Goal: Information Seeking & Learning: Learn about a topic

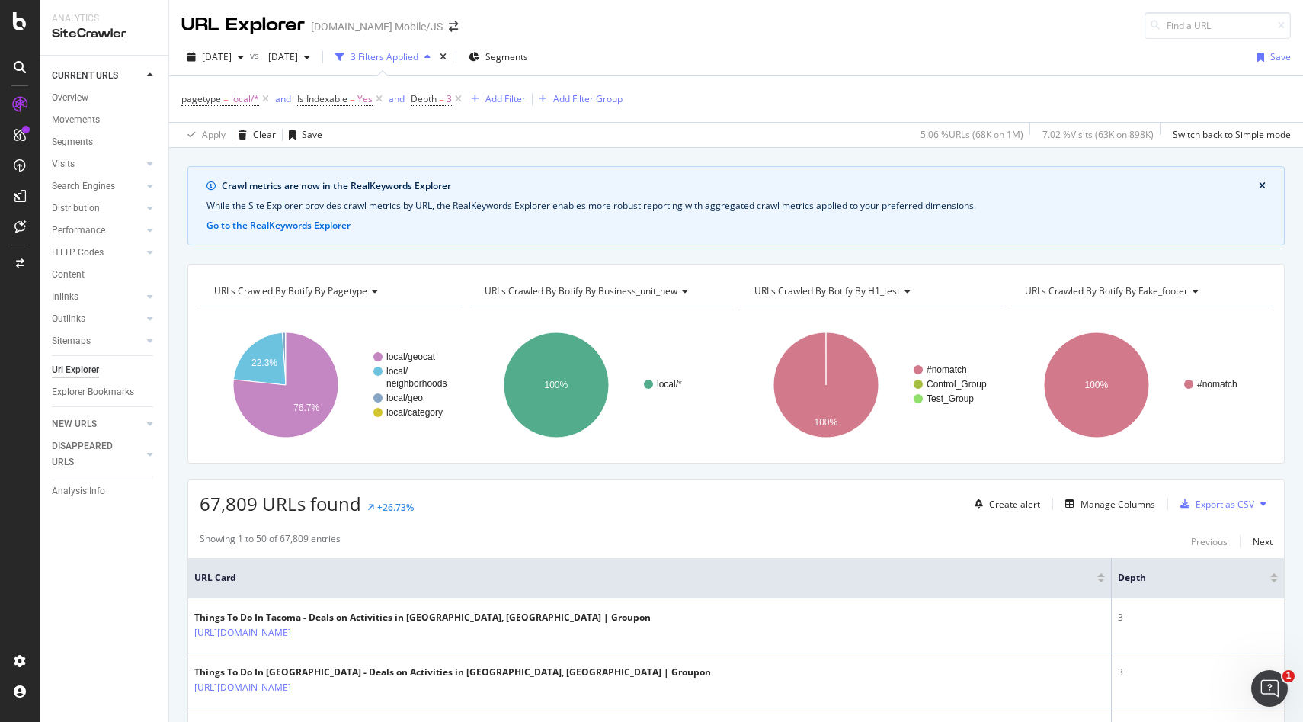
click at [350, 28] on div "Groupon.com Mobile/JS" at bounding box center [377, 26] width 132 height 15
click at [443, 27] on span at bounding box center [453, 26] width 21 height 11
click at [449, 27] on icon "arrow-right-arrow-left" at bounding box center [453, 26] width 9 height 11
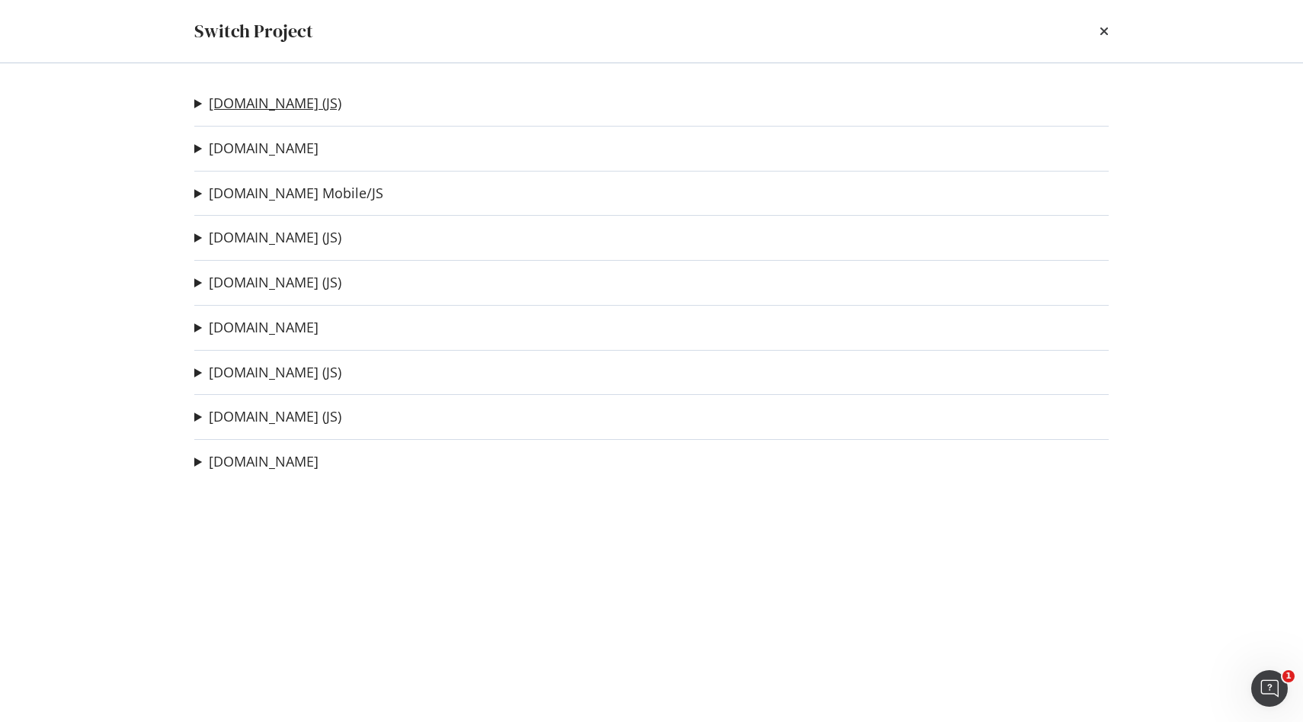
click at [270, 104] on link "Groupon.co.uk (JS)" at bounding box center [275, 103] width 133 height 16
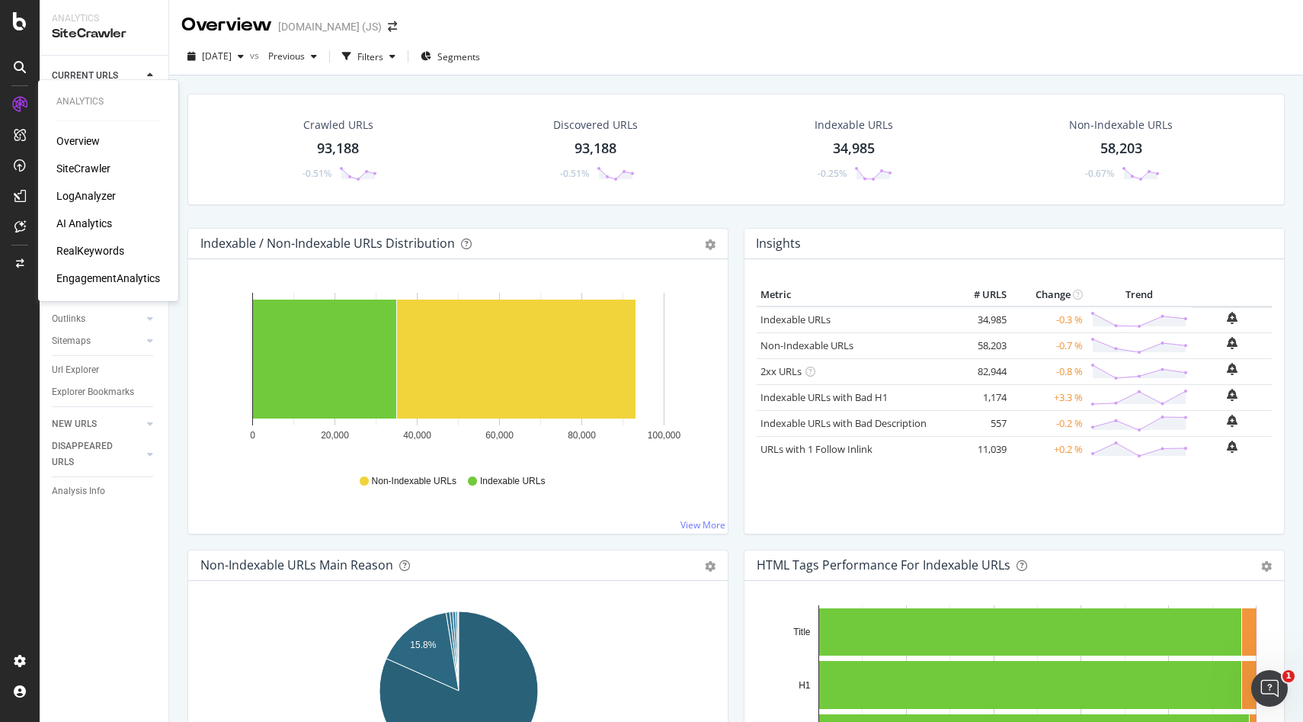
click at [67, 166] on div "SiteCrawler" at bounding box center [83, 168] width 54 height 15
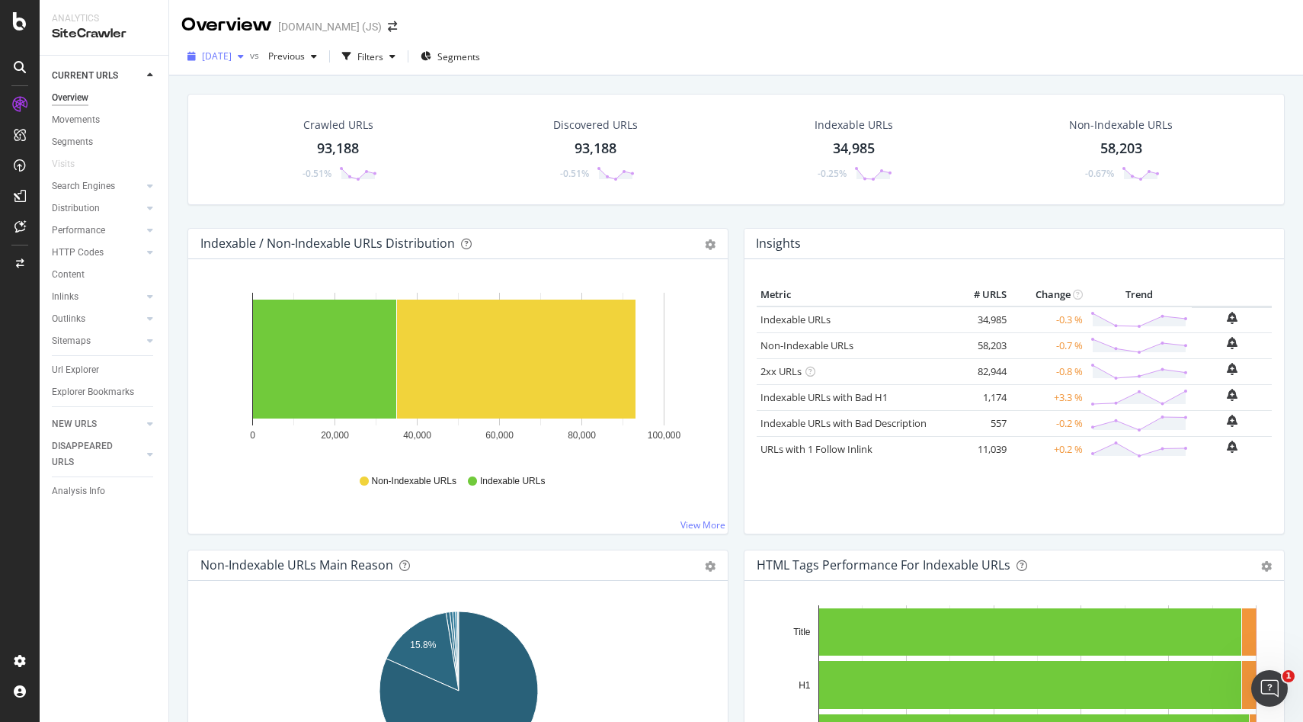
click at [250, 63] on div "2025 Oct. 6th" at bounding box center [215, 56] width 69 height 23
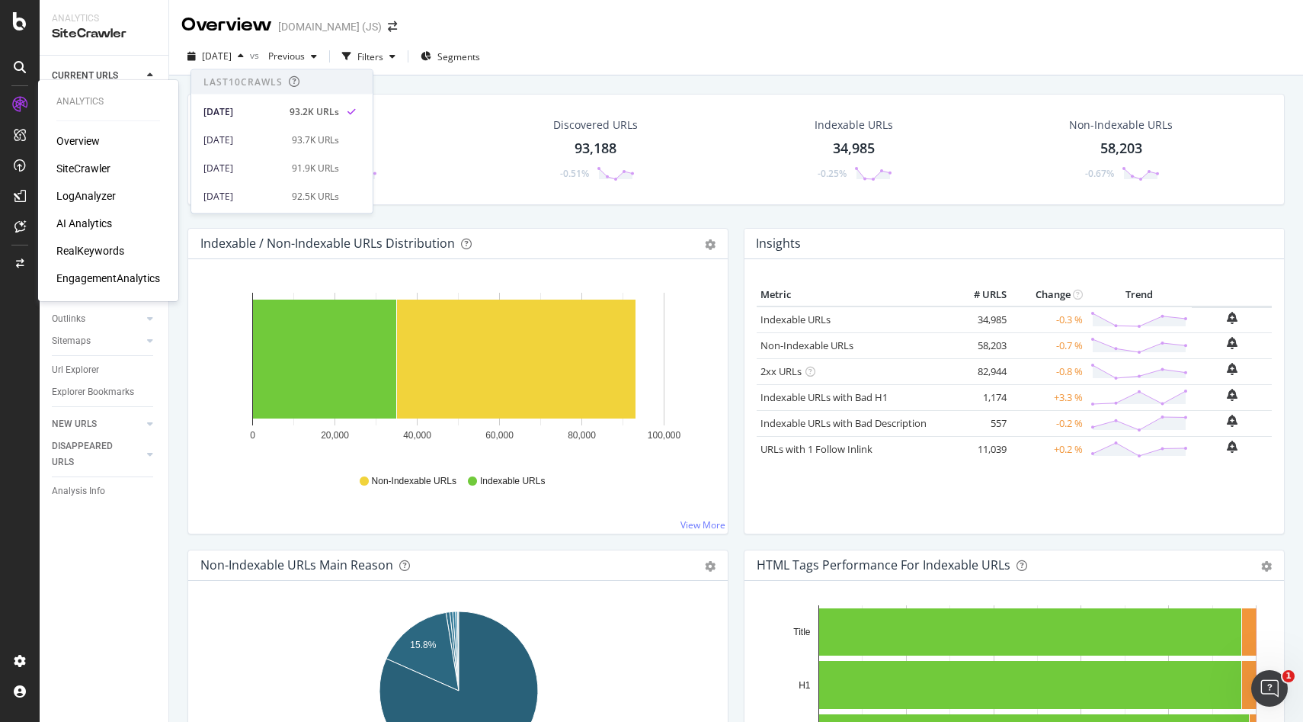
click at [69, 141] on div "Overview" at bounding box center [77, 140] width 43 height 15
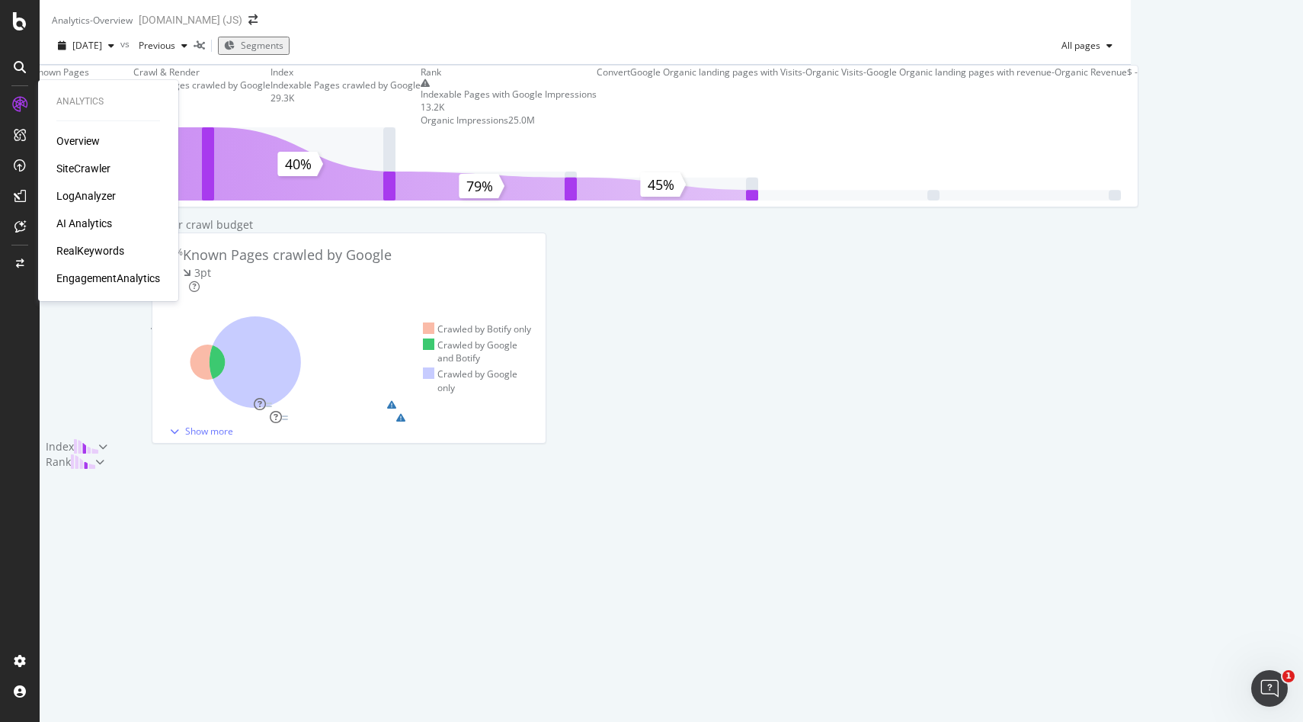
click at [82, 168] on div "SiteCrawler" at bounding box center [83, 168] width 54 height 15
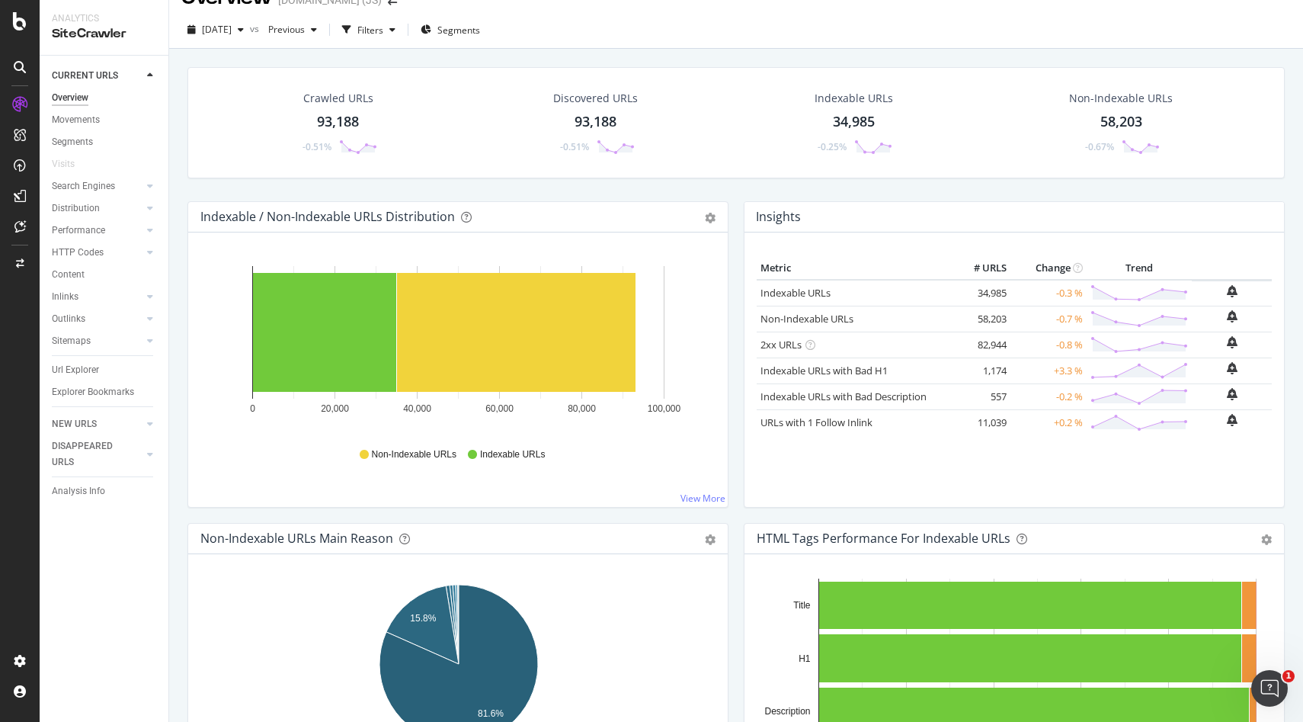
scroll to position [43, 0]
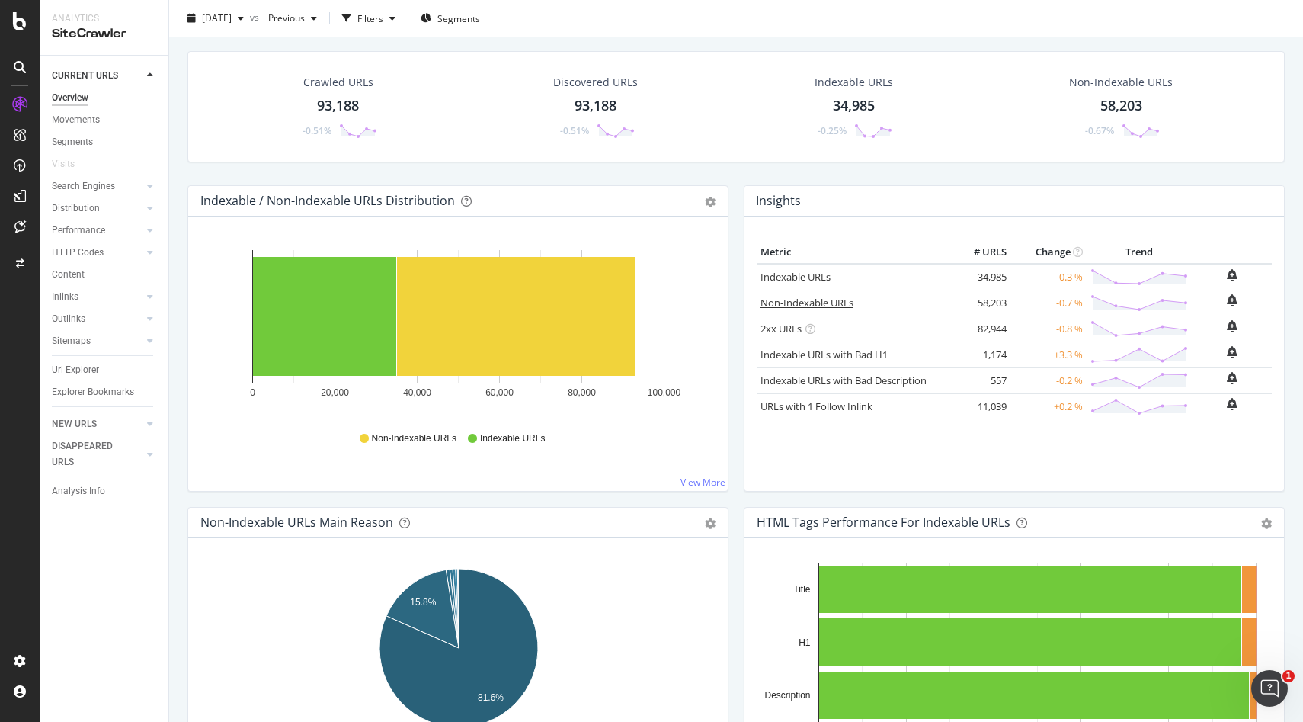
click at [797, 302] on link "Non-Indexable URLs" at bounding box center [806, 303] width 93 height 14
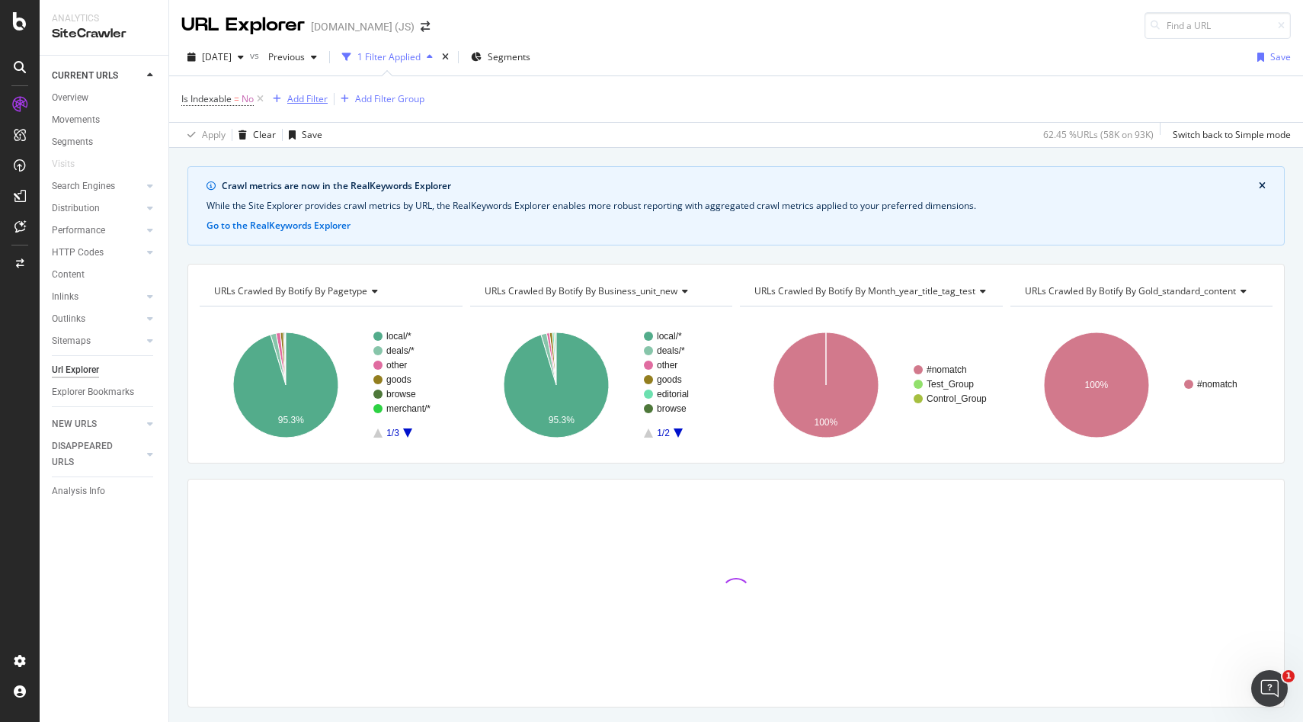
click at [293, 98] on div "Add Filter" at bounding box center [307, 98] width 40 height 13
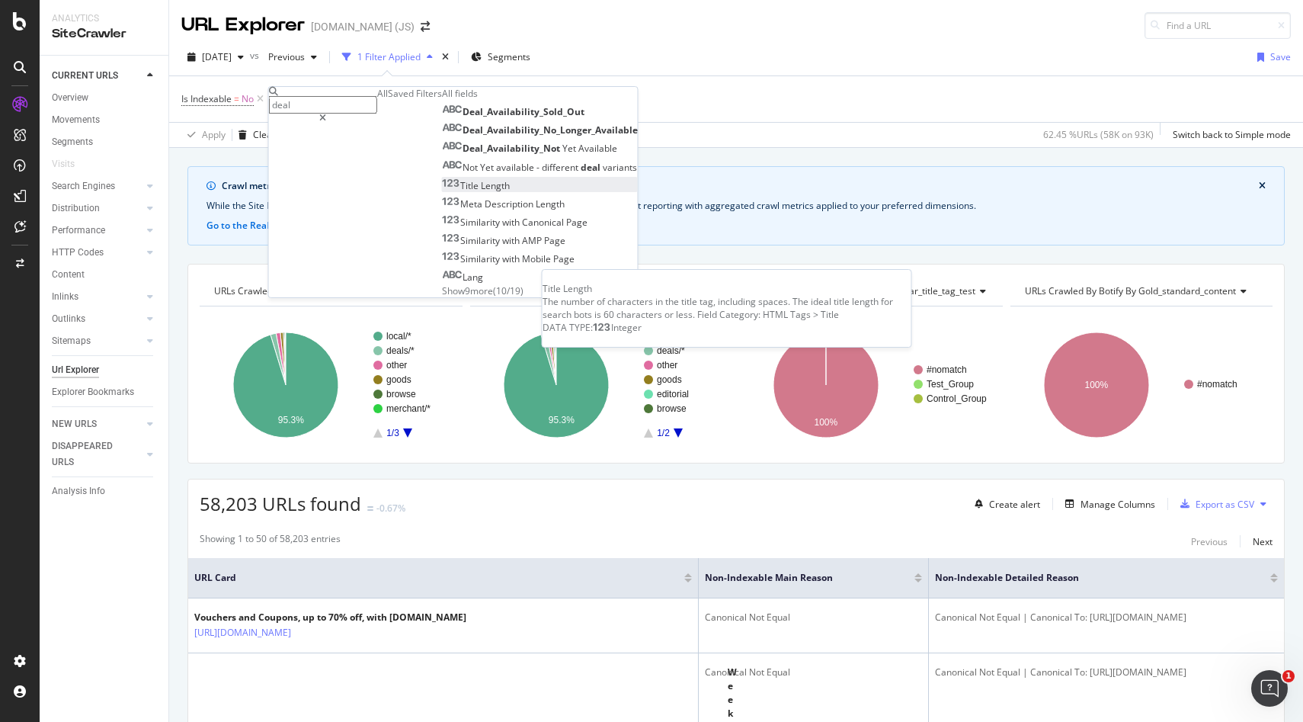
type input "deals"
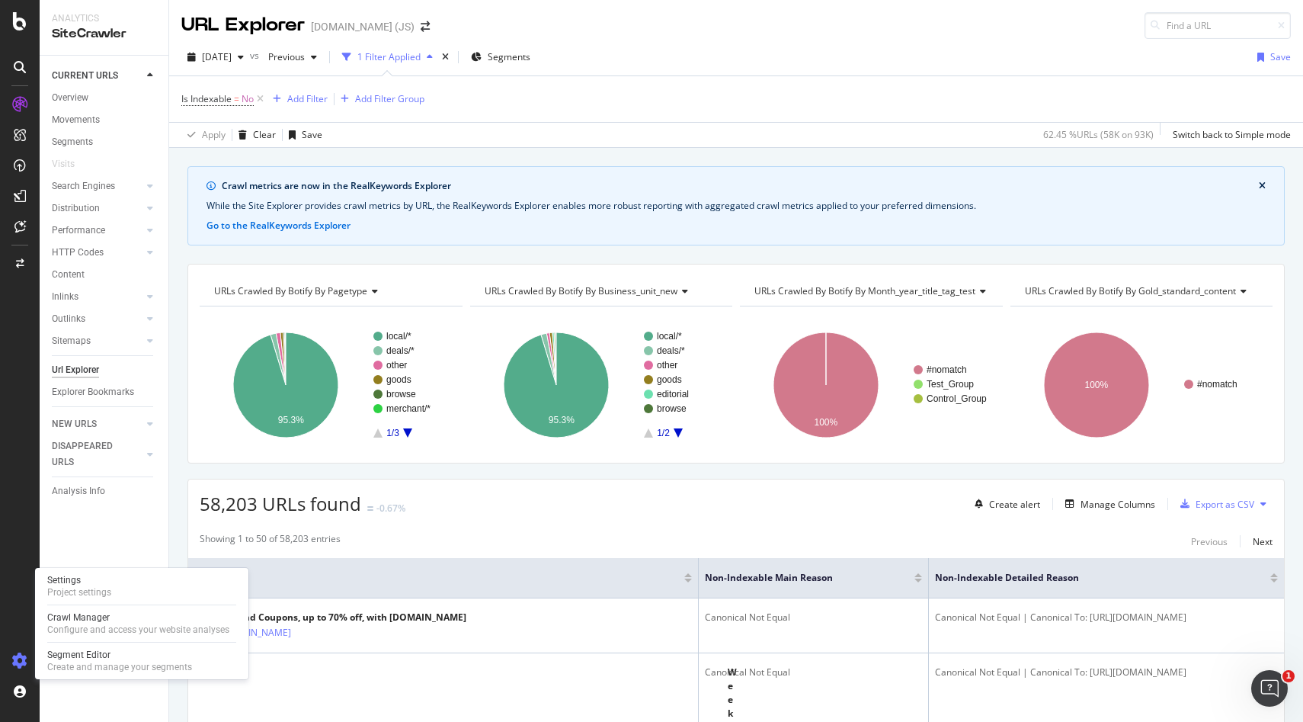
click at [24, 665] on icon at bounding box center [19, 660] width 15 height 15
click at [93, 584] on div "Settings" at bounding box center [79, 580] width 64 height 12
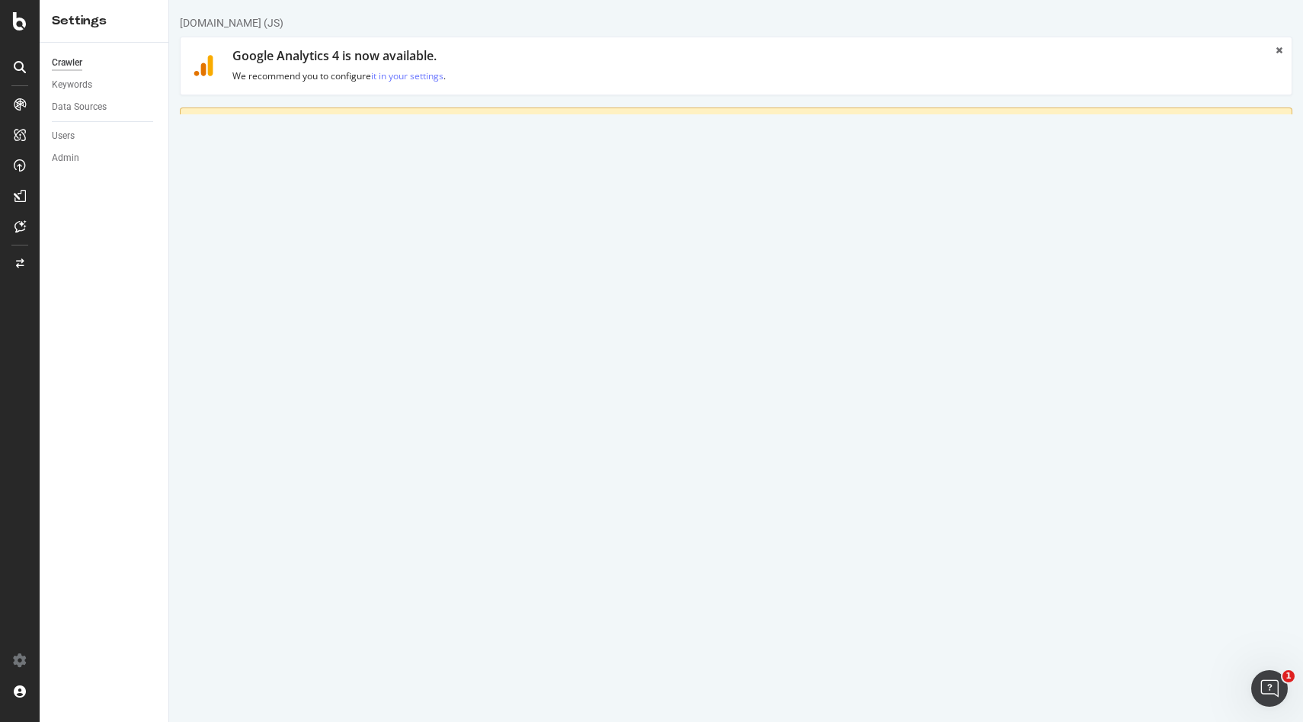
click at [485, 210] on link "HTML Extract" at bounding box center [527, 205] width 90 height 42
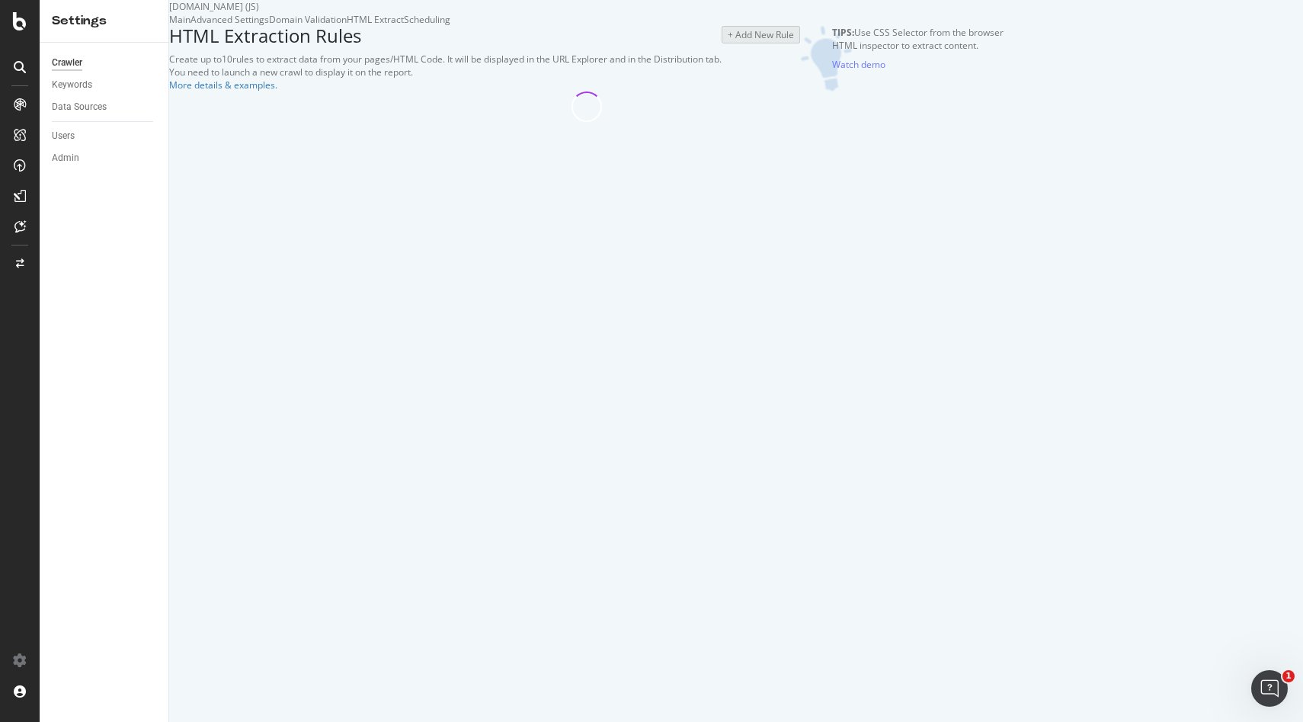
select select "exist"
select select "list"
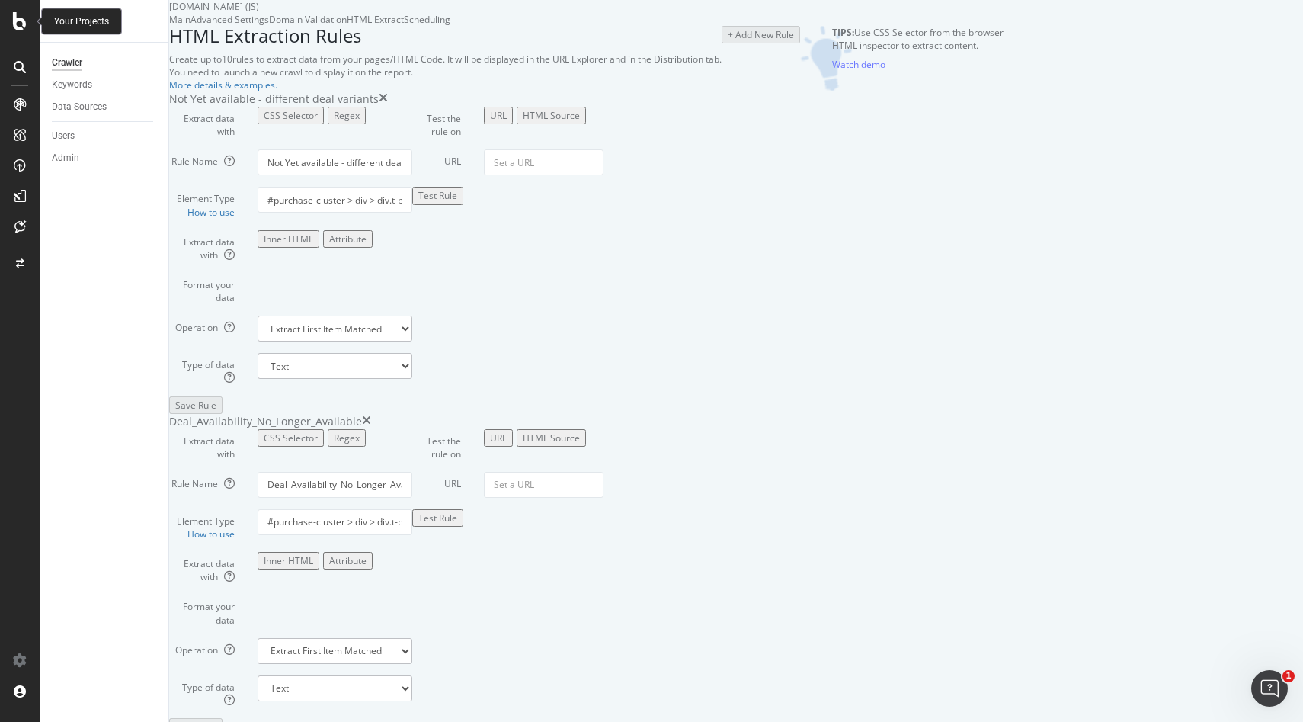
click at [24, 24] on icon at bounding box center [20, 21] width 14 height 18
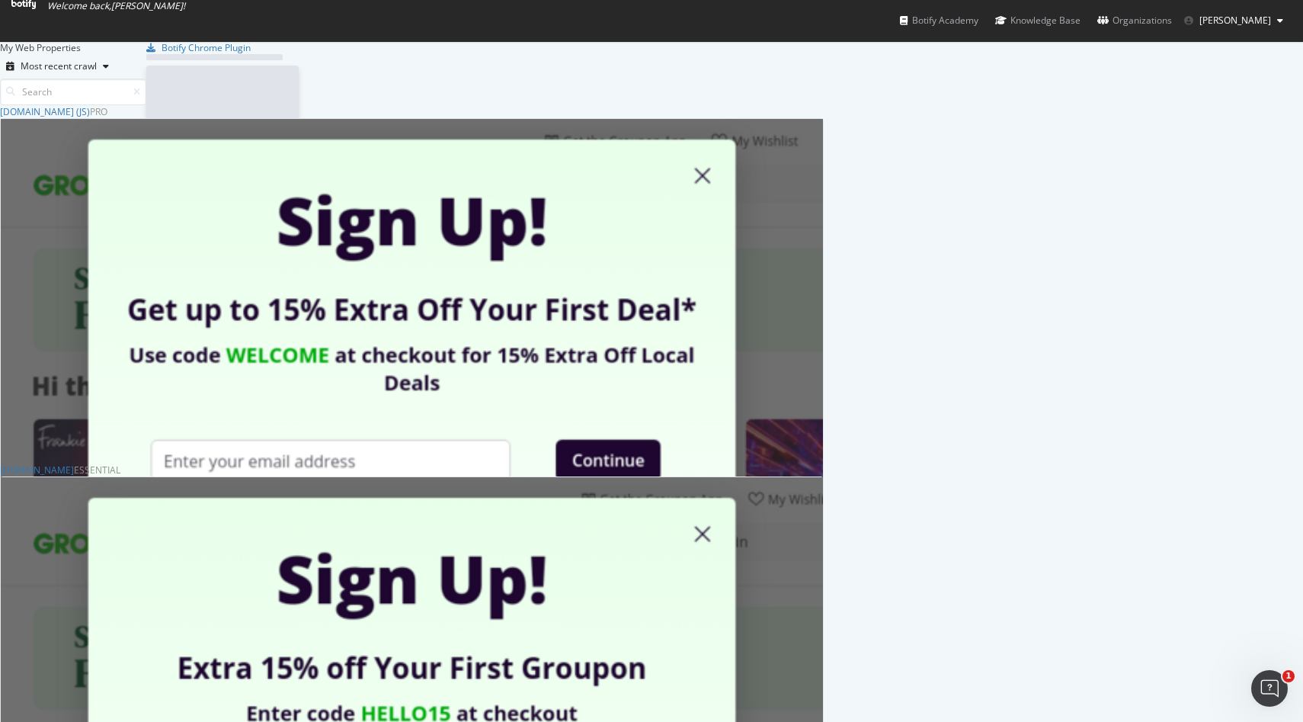
scroll to position [722, 1303]
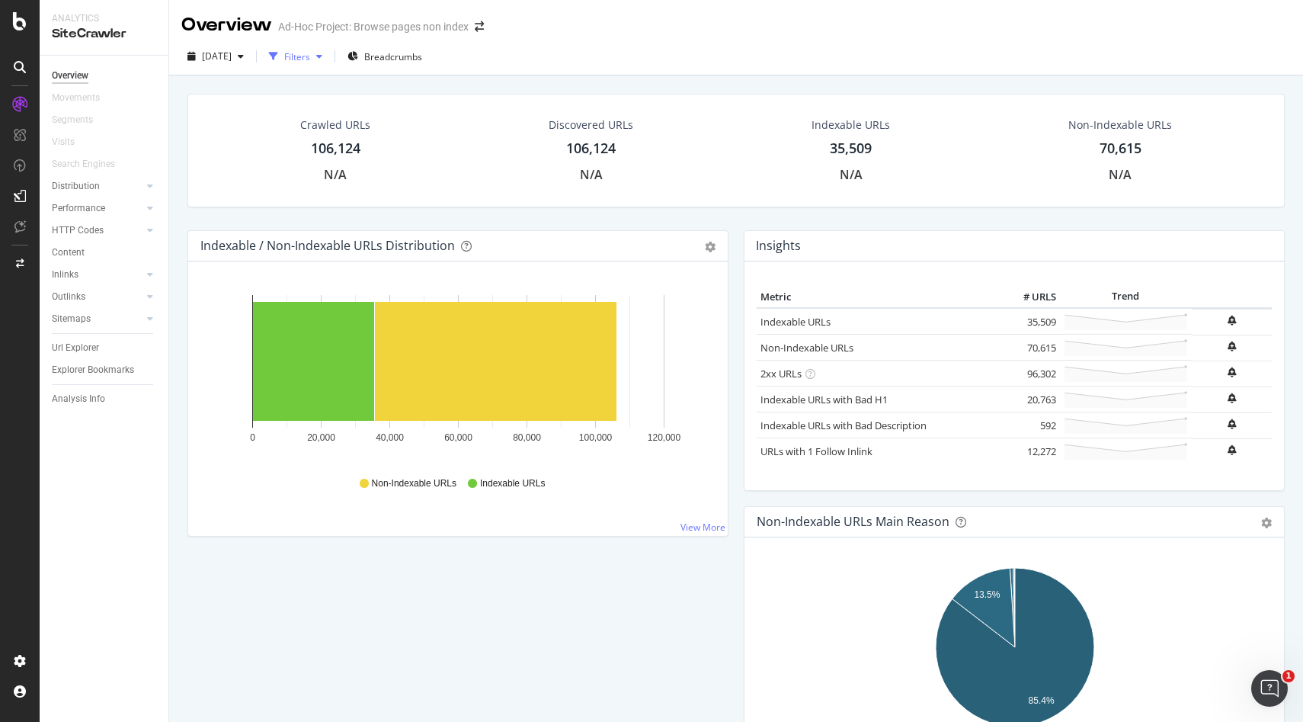
click at [328, 59] on div "button" at bounding box center [319, 56] width 18 height 9
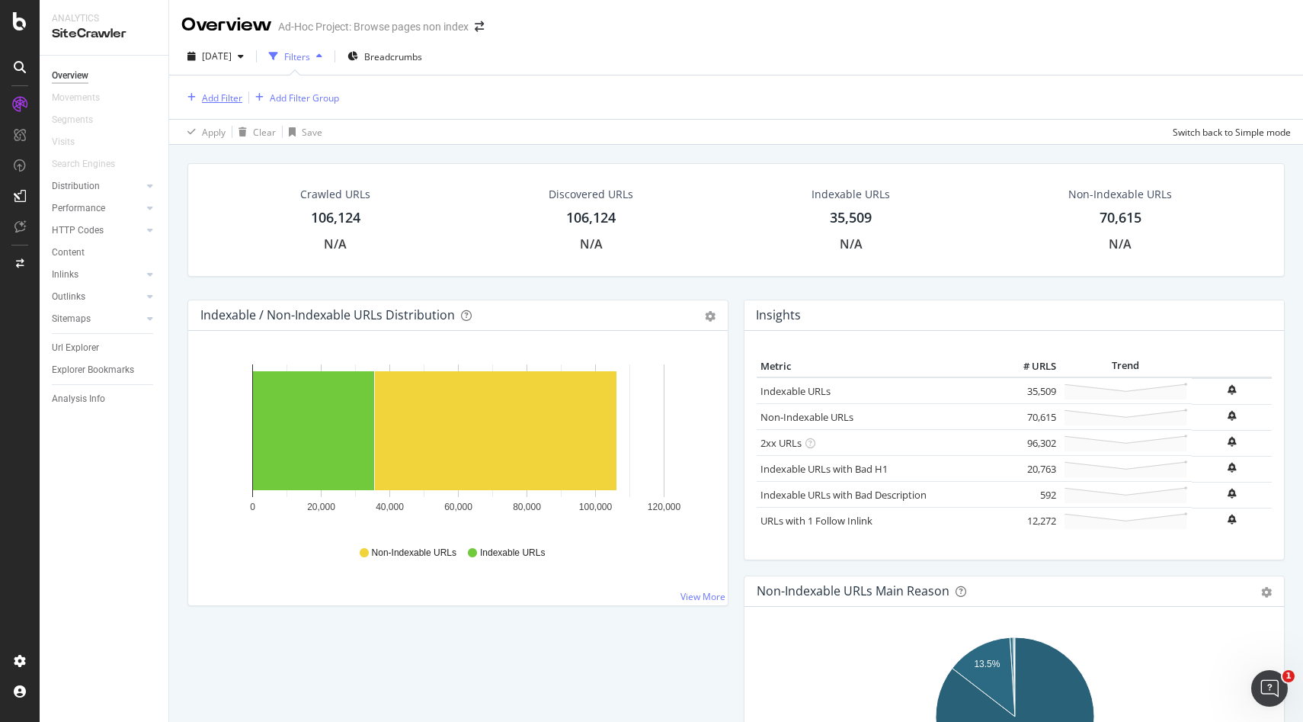
click at [216, 104] on div "Add Filter" at bounding box center [211, 97] width 61 height 17
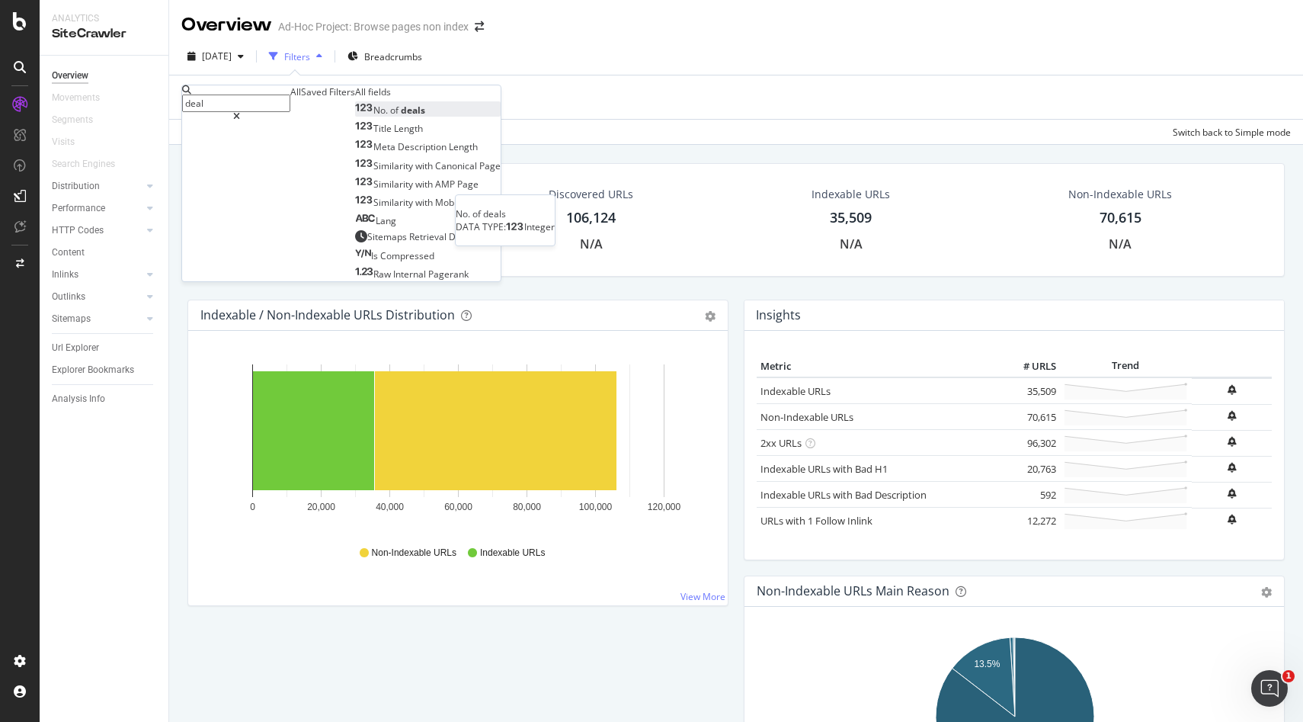
type input "deal"
click at [373, 117] on span "No." at bounding box center [381, 110] width 17 height 13
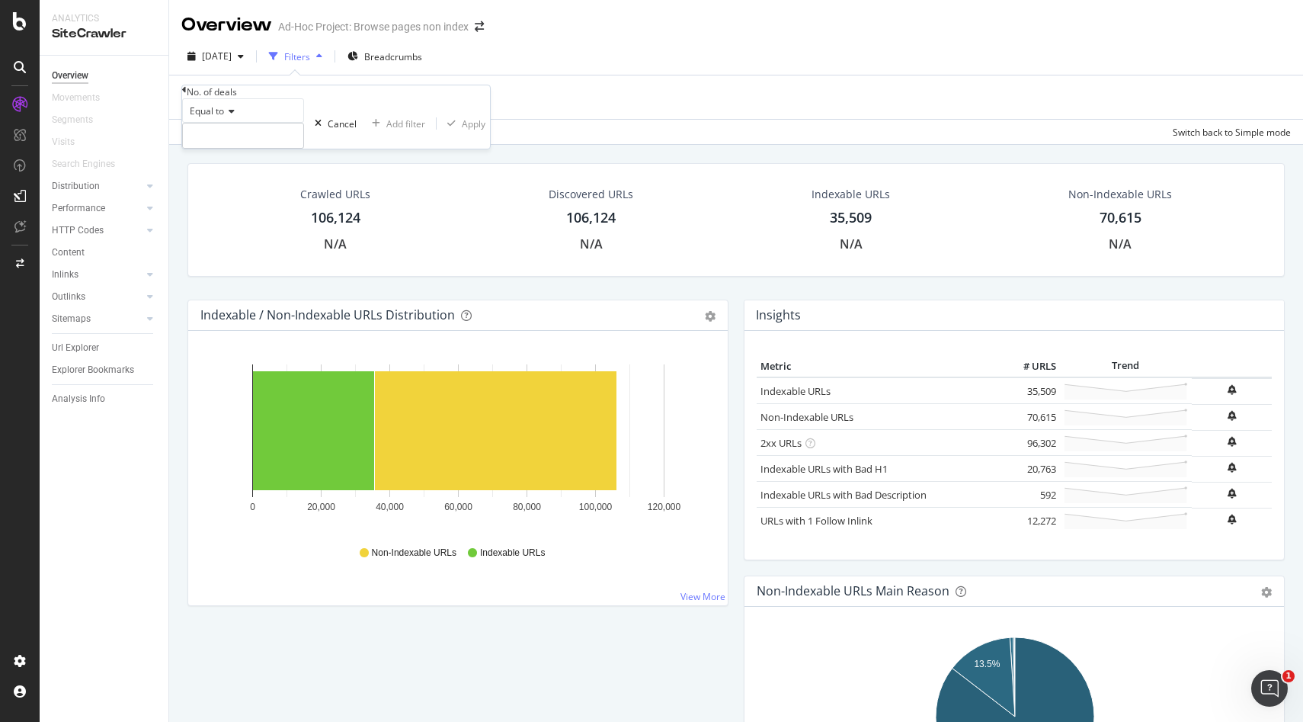
click at [229, 123] on div "Equal to" at bounding box center [243, 110] width 122 height 24
click at [258, 203] on div "Greater than" at bounding box center [243, 195] width 120 height 16
click at [248, 149] on div "Greater than Cancel Add filter Apply" at bounding box center [336, 123] width 308 height 50
click at [248, 149] on input "number" at bounding box center [243, 136] width 122 height 26
type input "5"
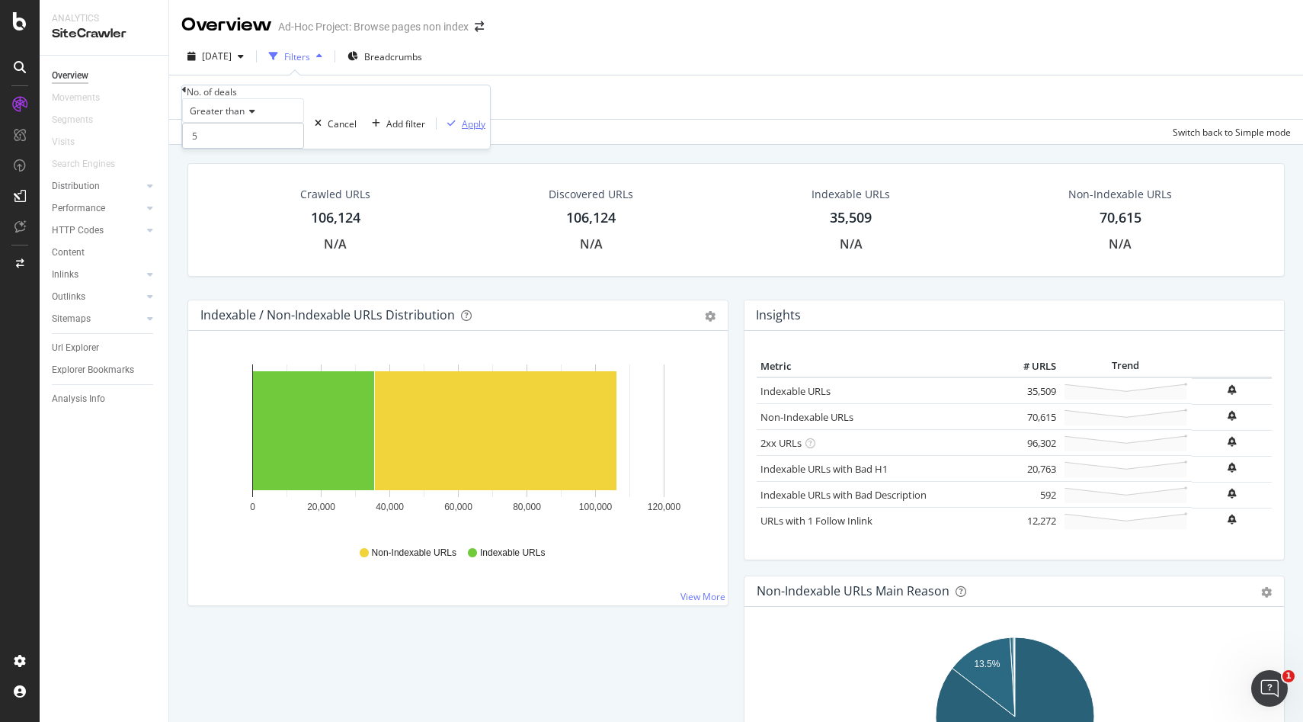
click at [462, 130] on div "Apply" at bounding box center [474, 123] width 24 height 13
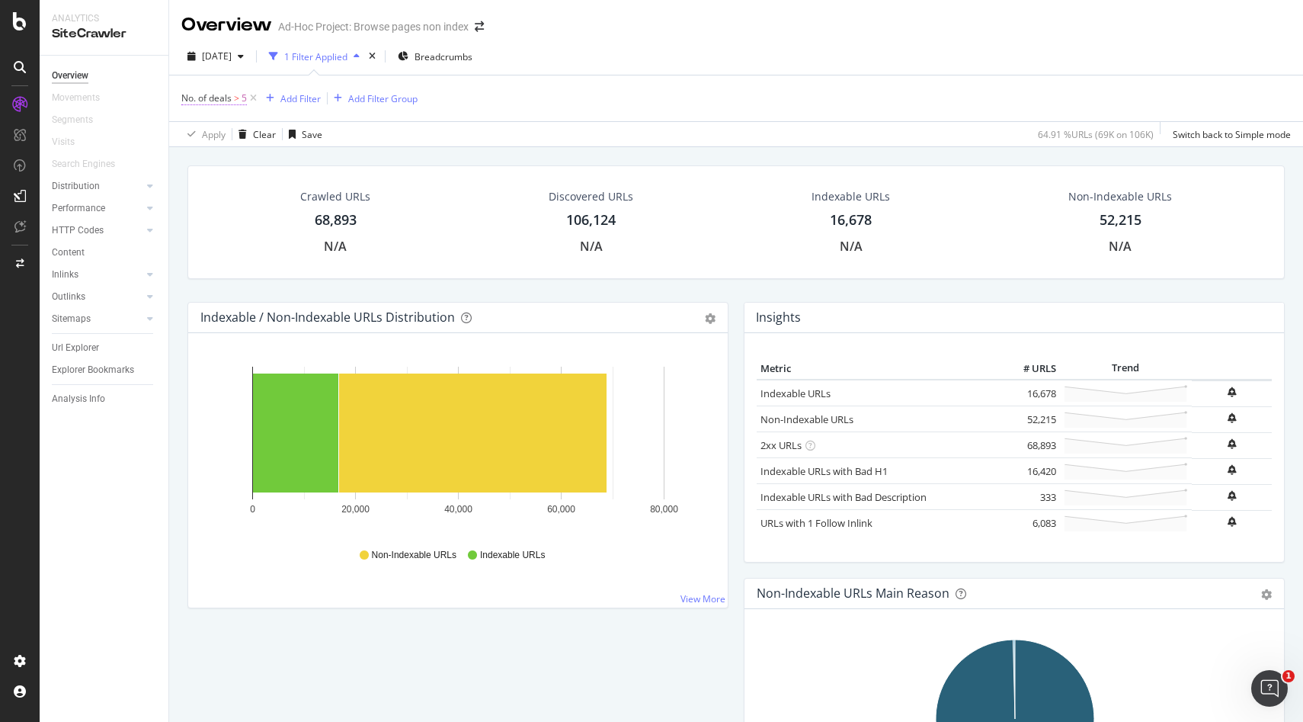
click at [234, 92] on span ">" at bounding box center [236, 97] width 5 height 13
drag, startPoint x: 233, startPoint y: 158, endPoint x: 178, endPoint y: 158, distance: 54.9
click at [178, 158] on body "Analytics SiteCrawler Overview Movements Segments Visits Search Engines Distrib…" at bounding box center [651, 361] width 1303 height 722
type input "10"
click at [462, 129] on div "Apply" at bounding box center [474, 122] width 24 height 13
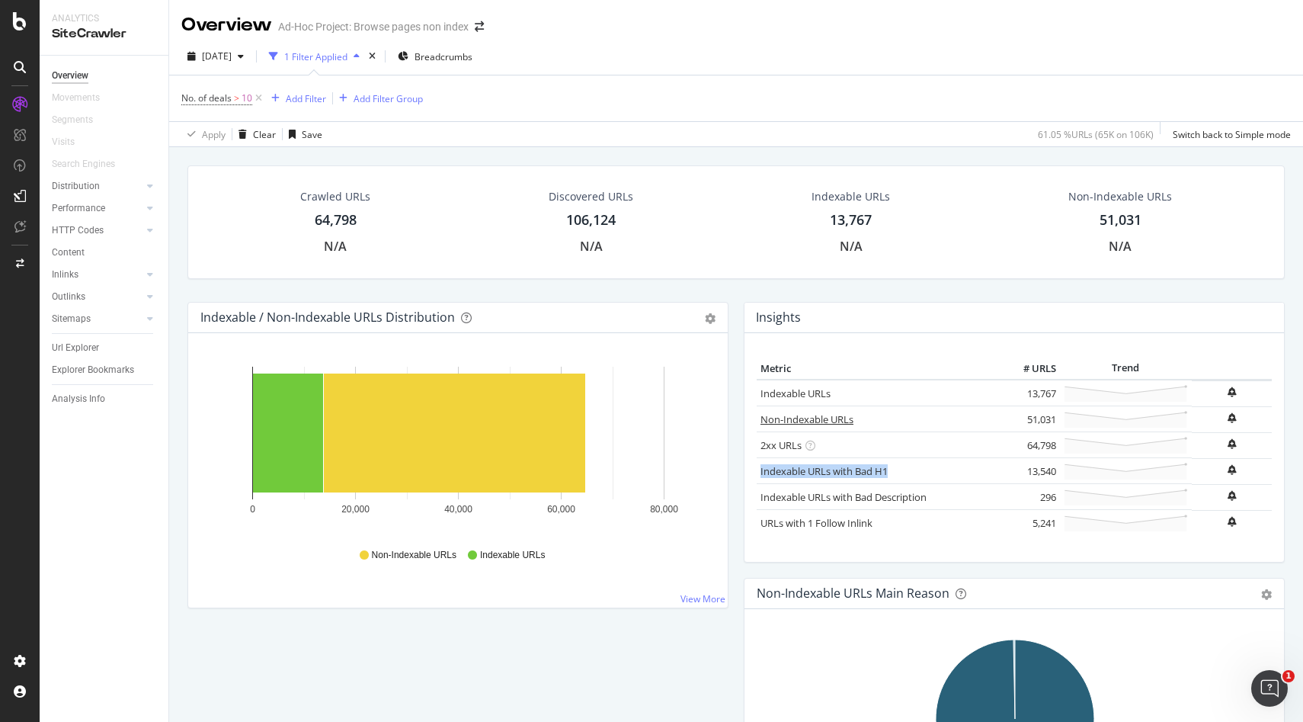
click at [798, 419] on link "Non-Indexable URLs" at bounding box center [806, 419] width 93 height 14
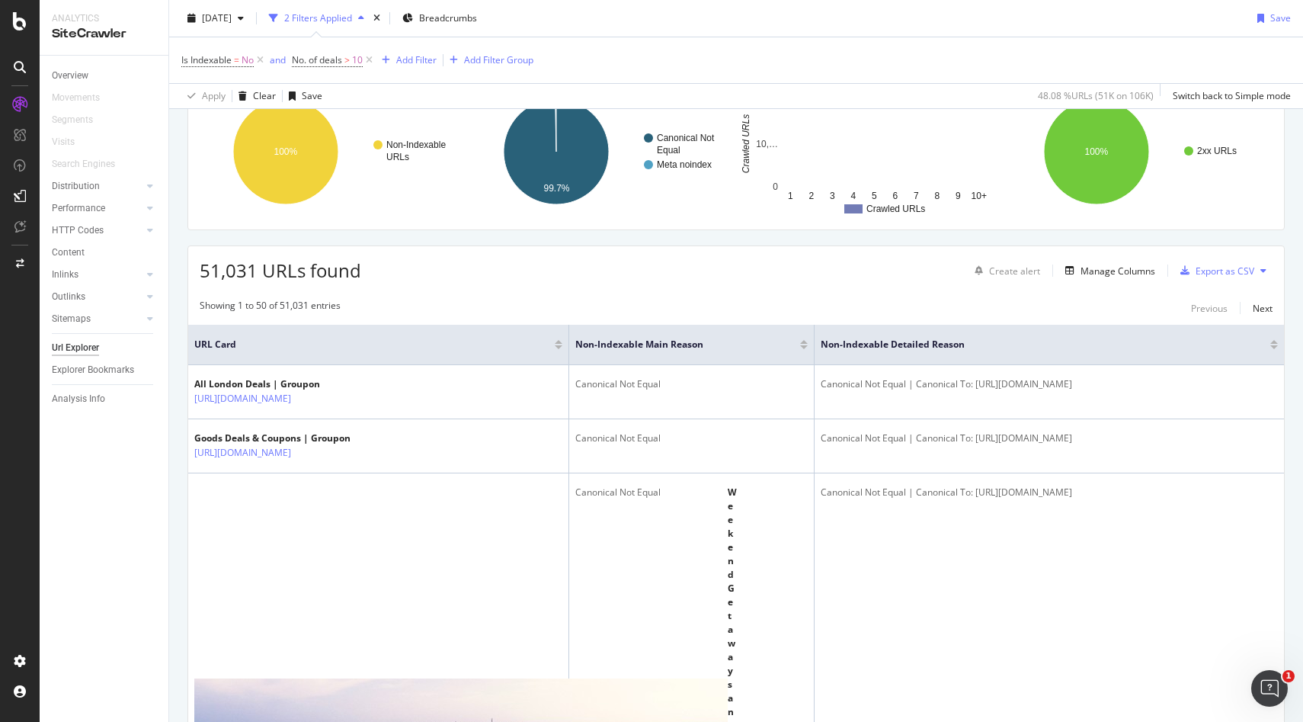
scroll to position [235, 0]
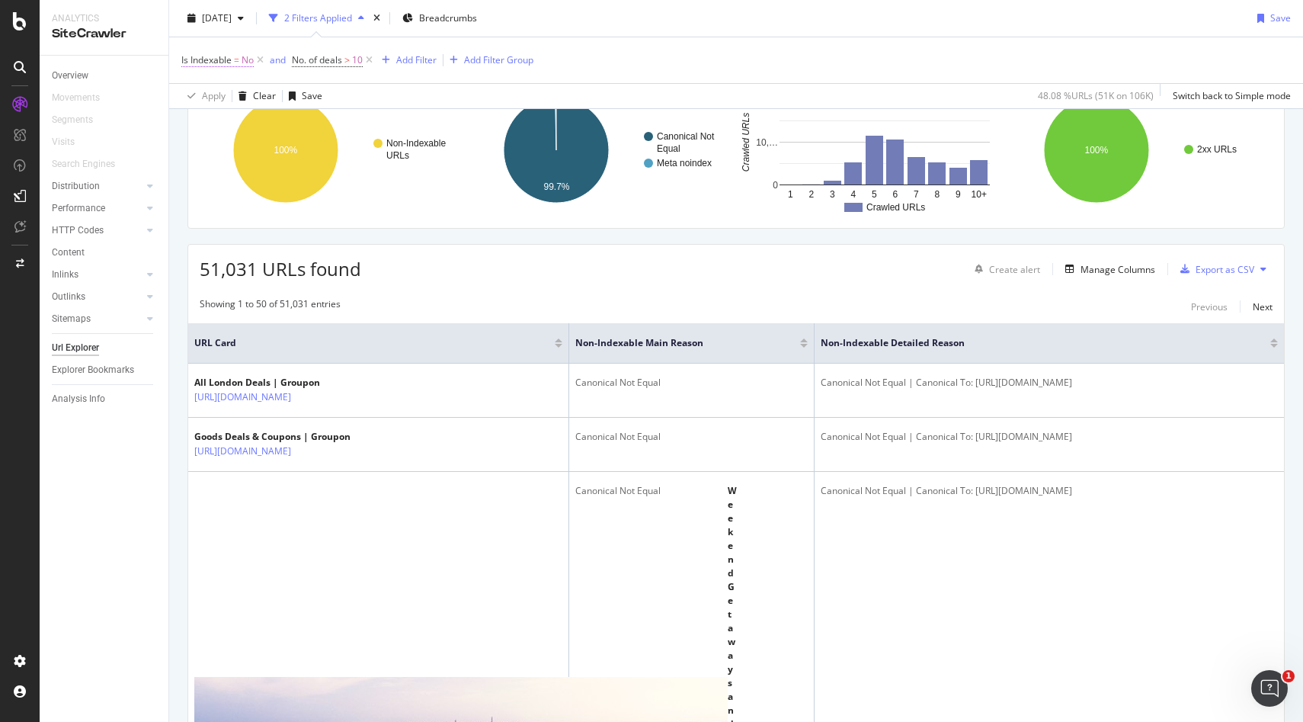
click at [225, 63] on span "Is Indexable" at bounding box center [206, 59] width 50 height 13
click at [197, 56] on div "Is Indexable" at bounding box center [297, 52] width 231 height 13
click at [213, 83] on div "No Cancel Add filter Apply" at bounding box center [297, 71] width 231 height 24
click at [251, 78] on div "Cancel" at bounding box center [265, 71] width 29 height 13
click at [262, 62] on icon at bounding box center [260, 60] width 13 height 15
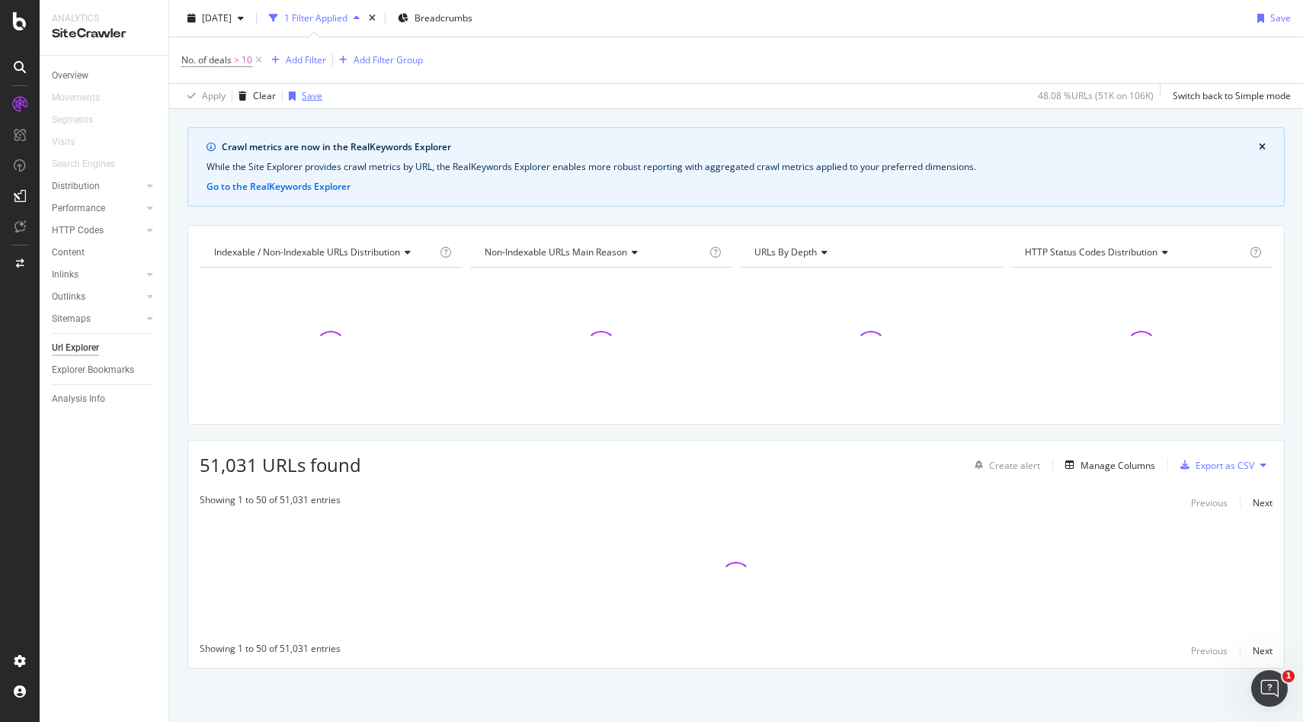
scroll to position [39, 0]
click at [309, 58] on div "Add Filter" at bounding box center [306, 59] width 40 height 13
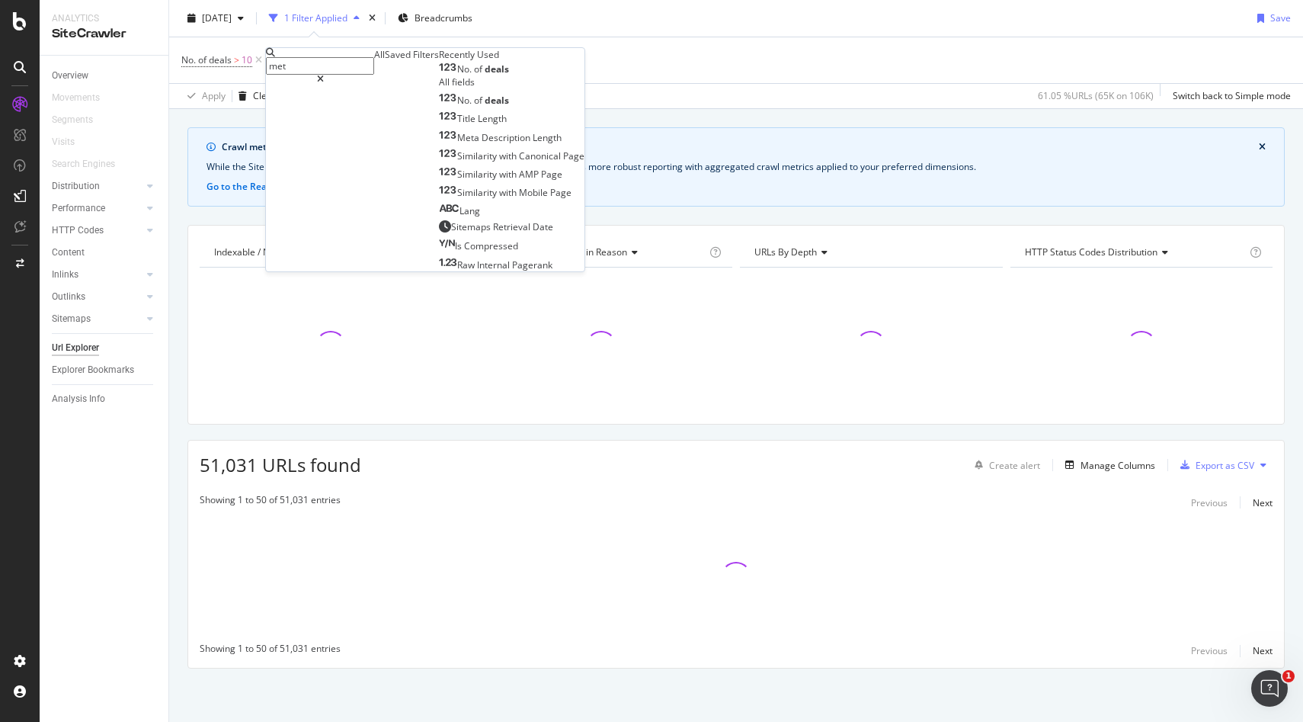
type input "meta"
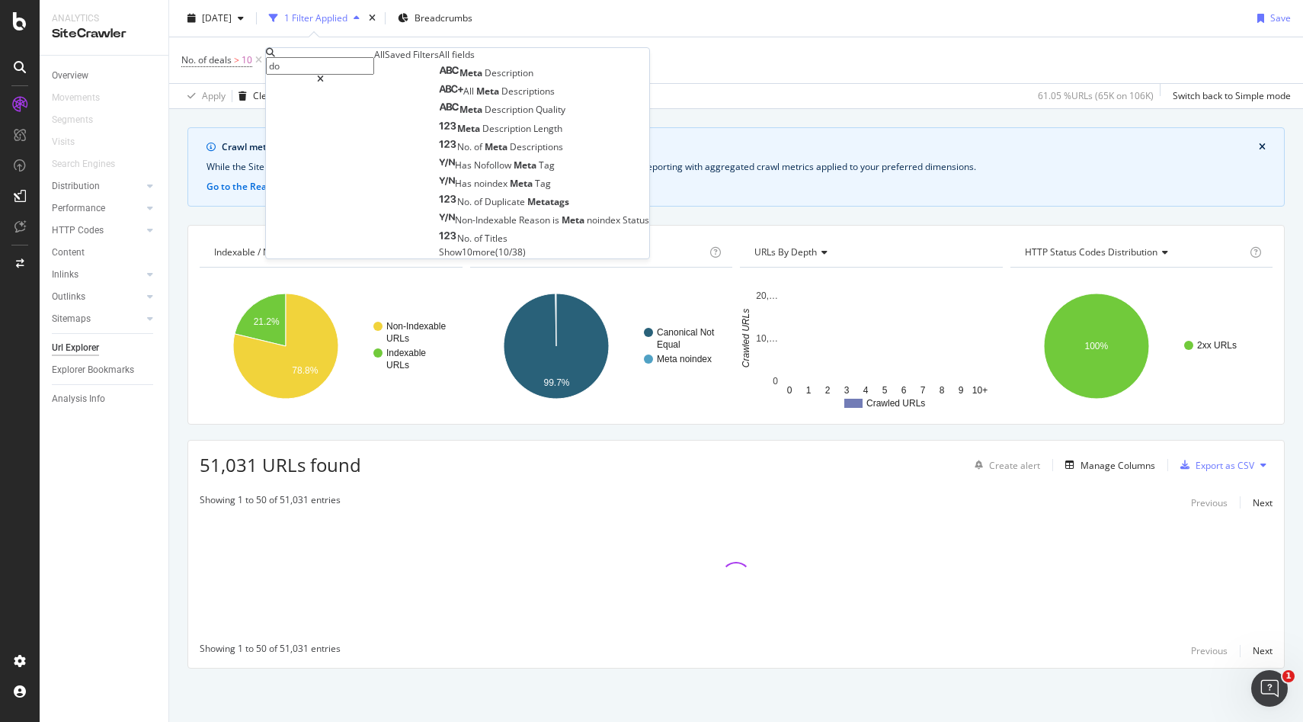
type input "d"
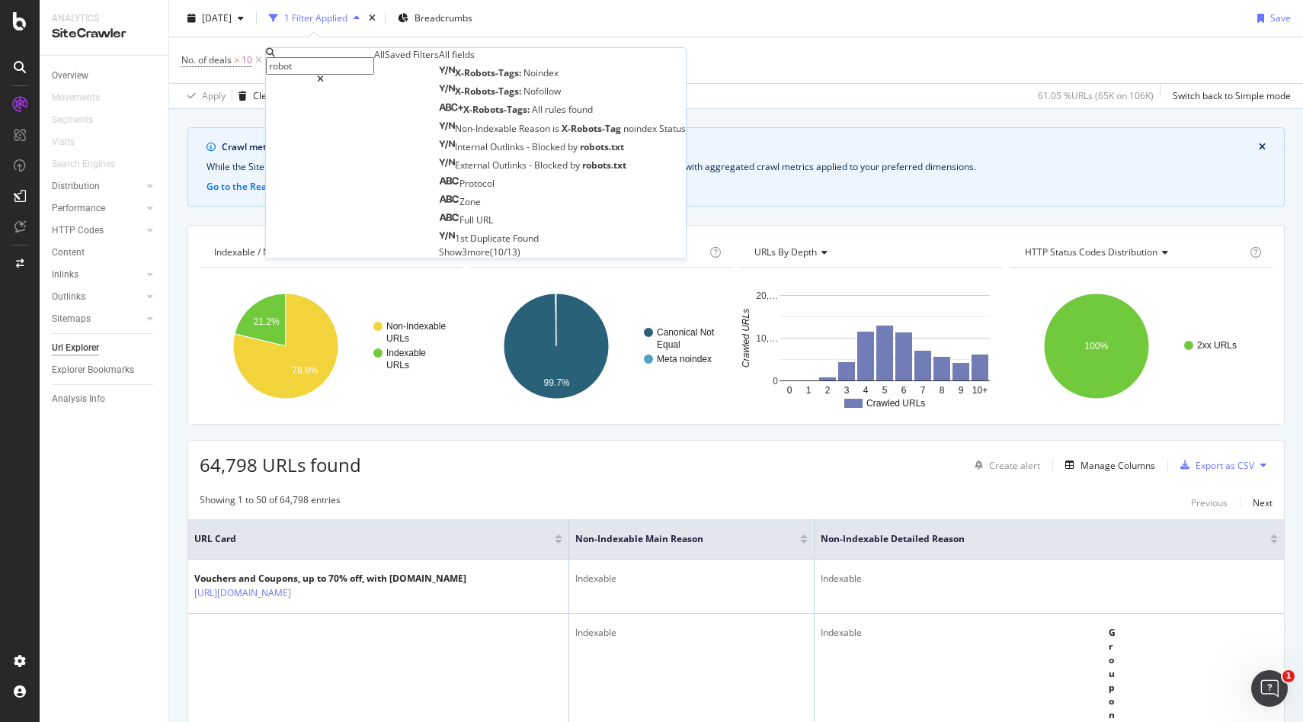
type input "robots"
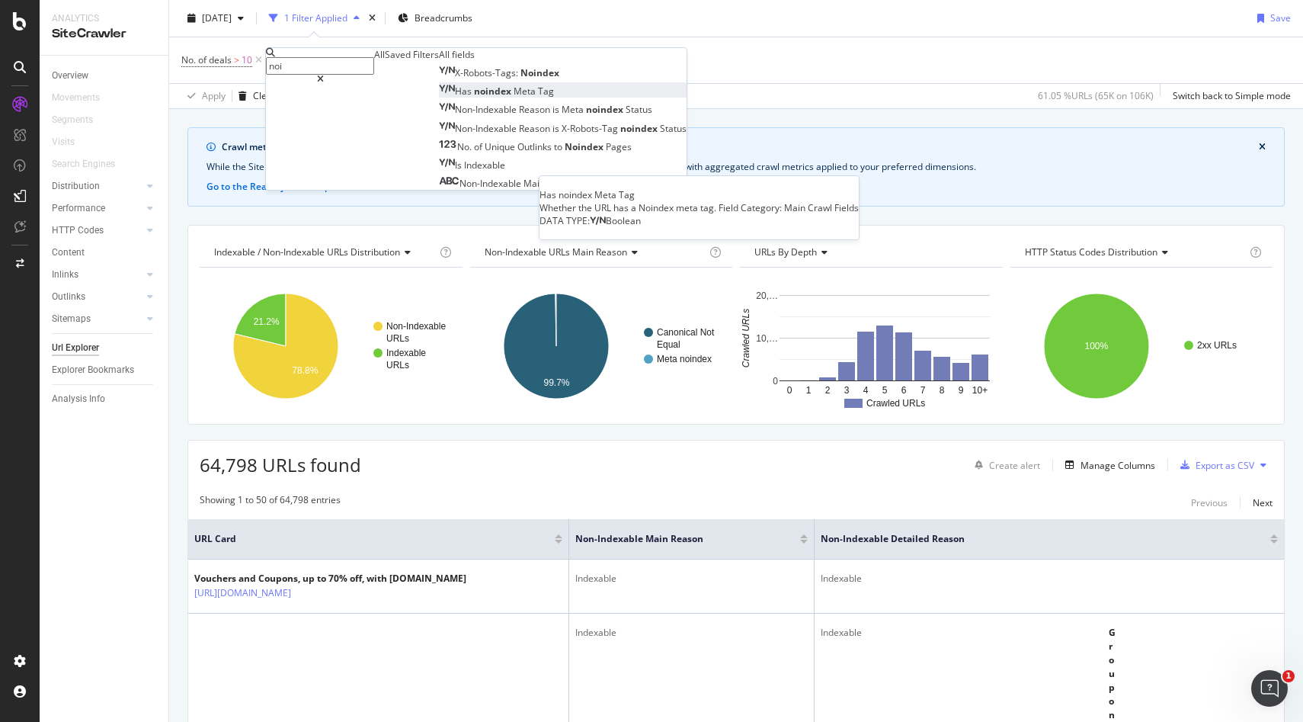
type input "noi"
click at [538, 98] on span "Tag" at bounding box center [546, 91] width 16 height 13
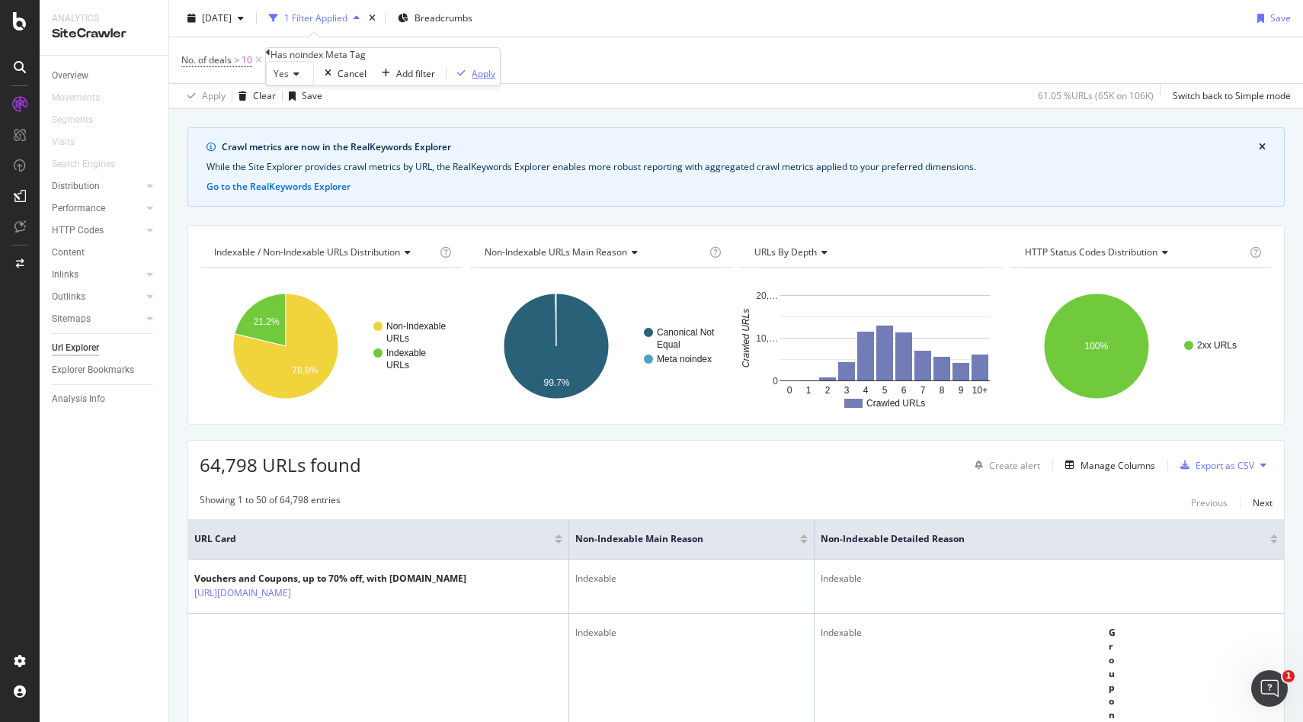
click at [472, 80] on div "Apply" at bounding box center [484, 73] width 24 height 13
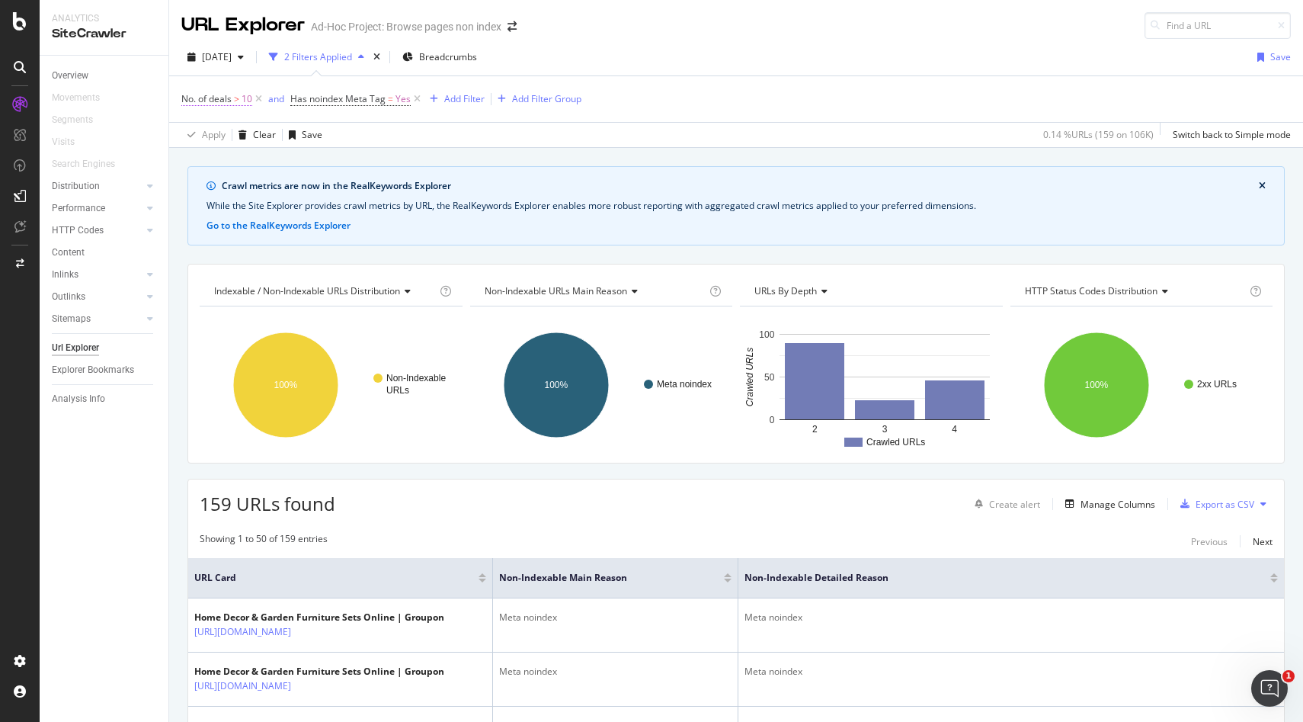
click at [223, 104] on span "No. of deals" at bounding box center [206, 98] width 50 height 13
drag, startPoint x: 220, startPoint y: 158, endPoint x: 187, endPoint y: 158, distance: 33.5
click at [188, 148] on div "Greater than 10 Cancel Add filter Apply" at bounding box center [336, 123] width 308 height 50
type input "5"
click at [363, 148] on div "Greater than 5 Cancel Add filter Apply" at bounding box center [336, 123] width 308 height 50
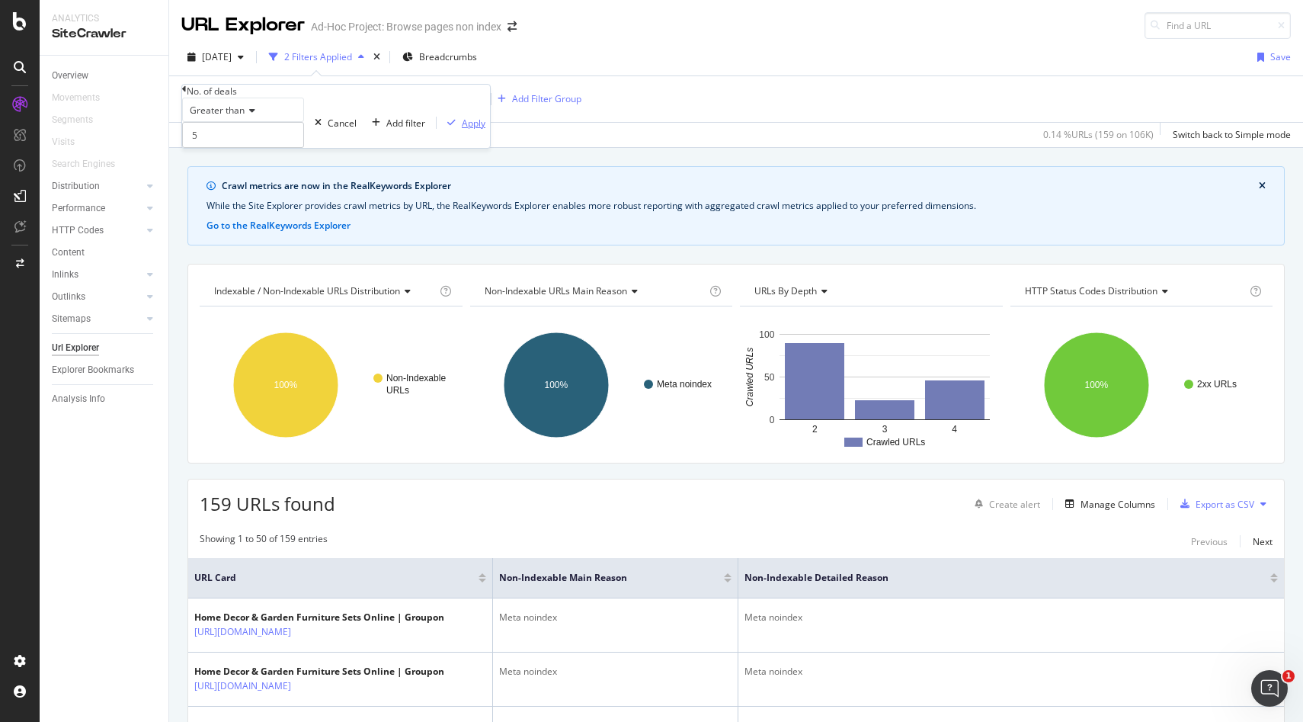
click at [462, 130] on div "Apply" at bounding box center [474, 123] width 24 height 13
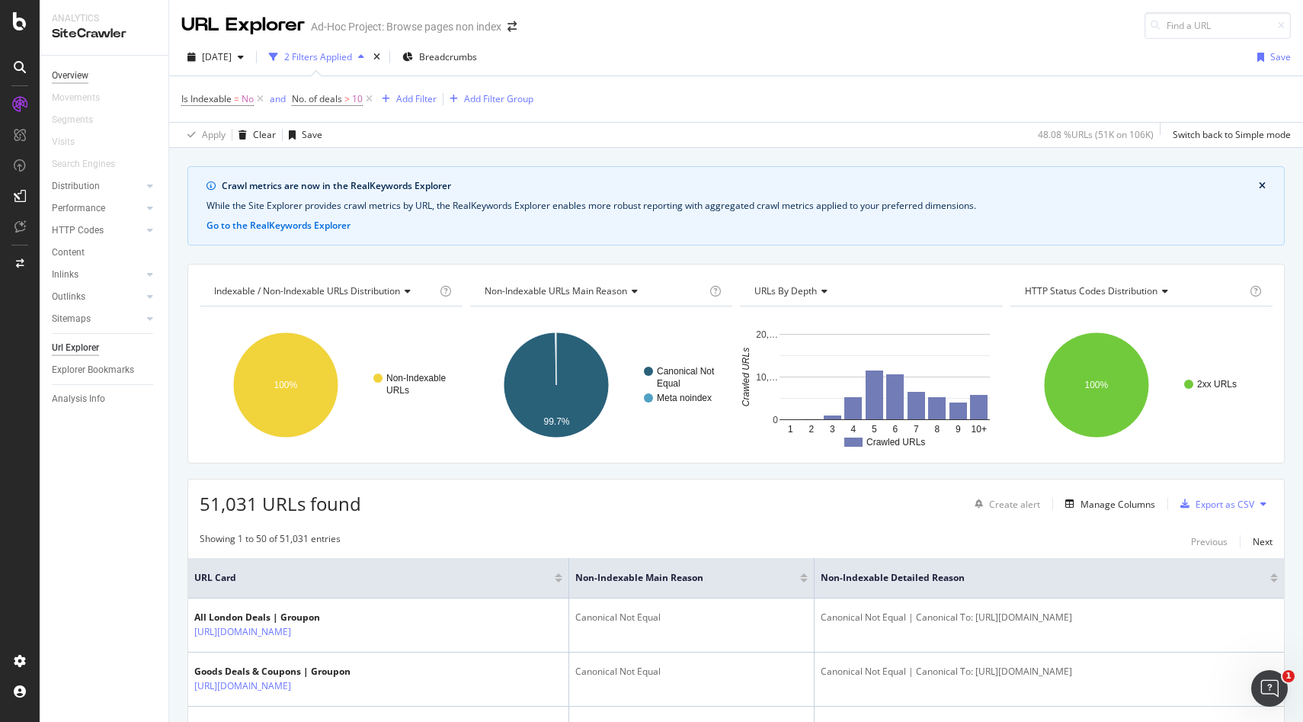
click at [87, 72] on div "Overview" at bounding box center [70, 76] width 37 height 16
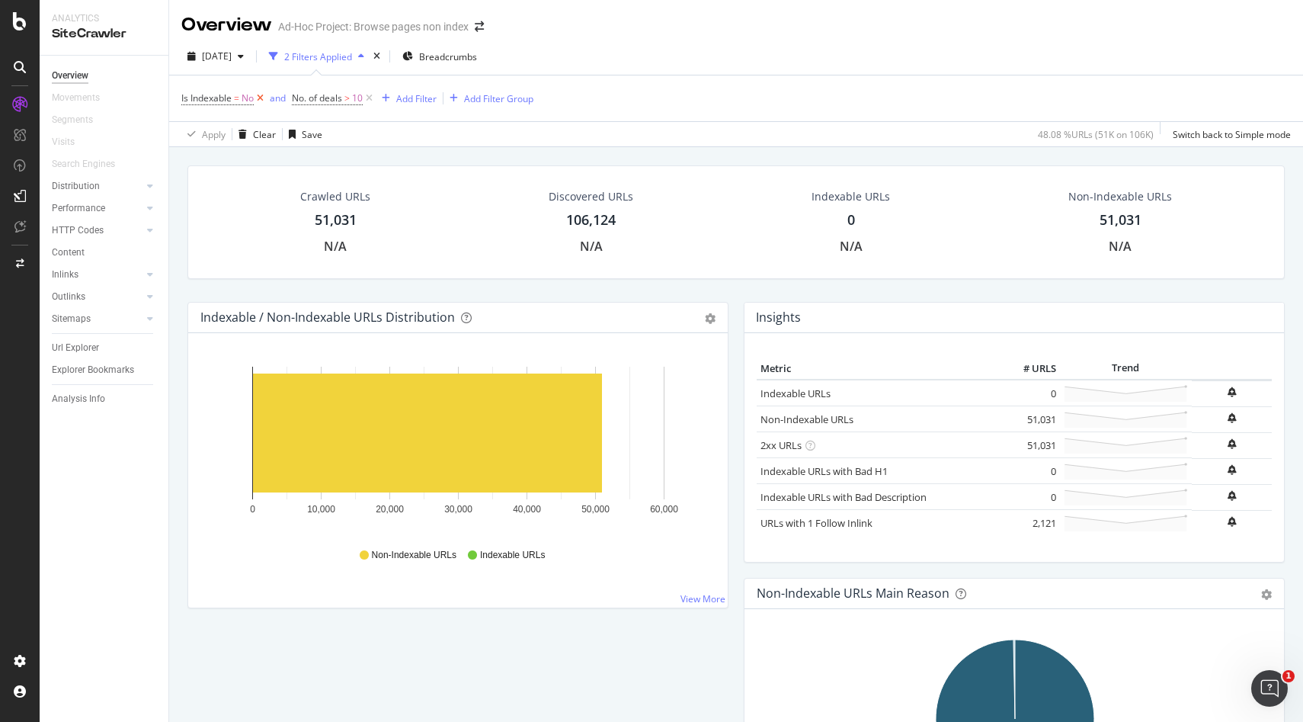
click at [263, 101] on icon at bounding box center [260, 98] width 13 height 15
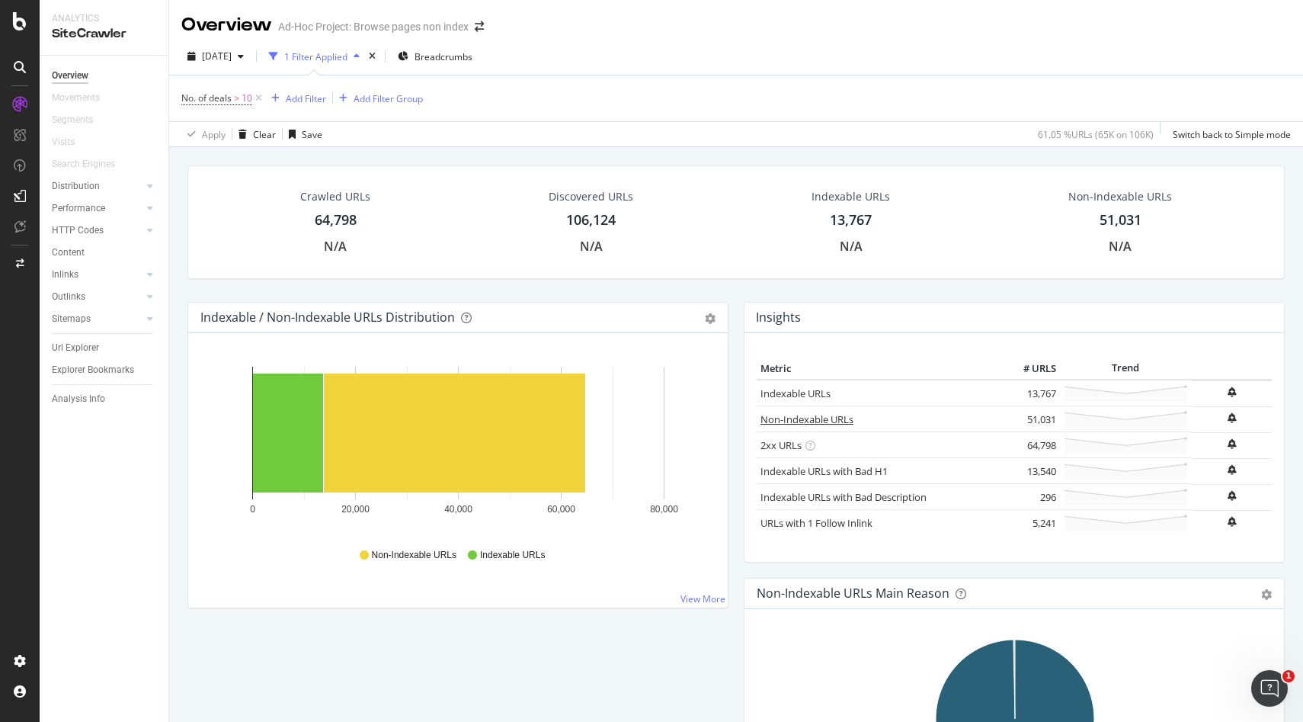
click at [831, 423] on link "Non-Indexable URLs" at bounding box center [806, 419] width 93 height 14
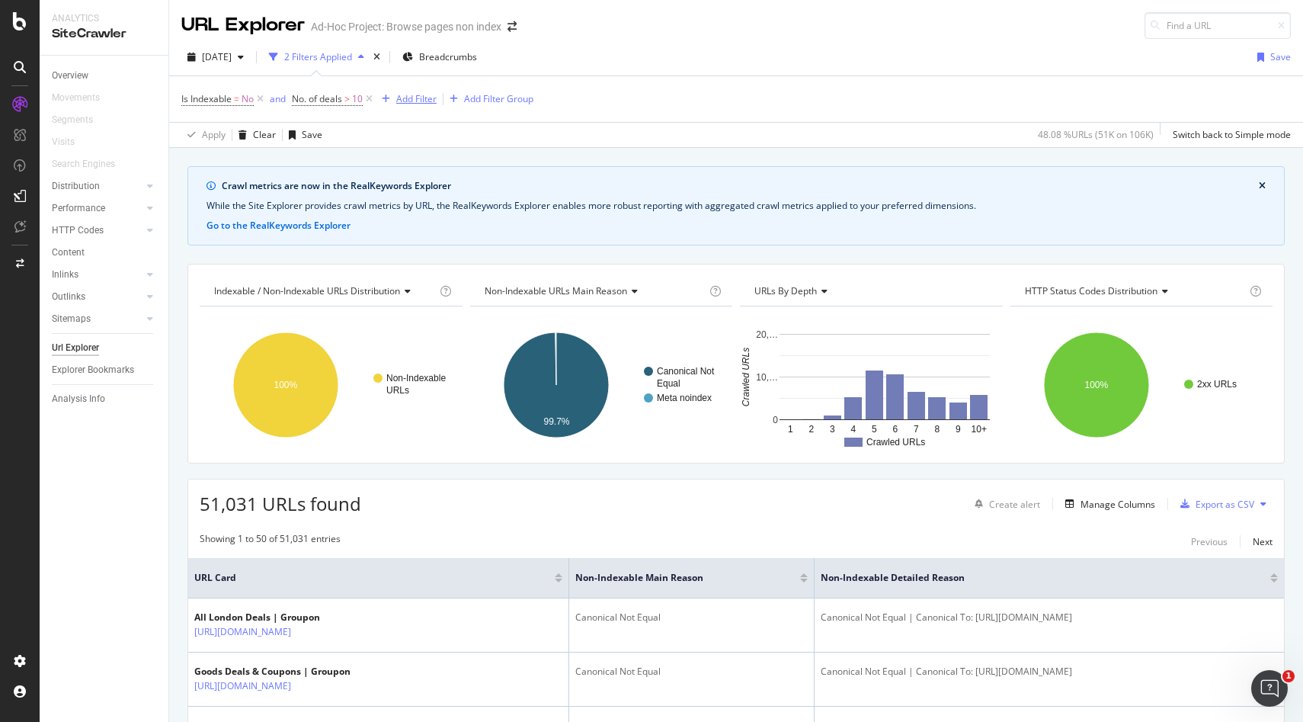
click at [395, 101] on div "button" at bounding box center [386, 98] width 21 height 9
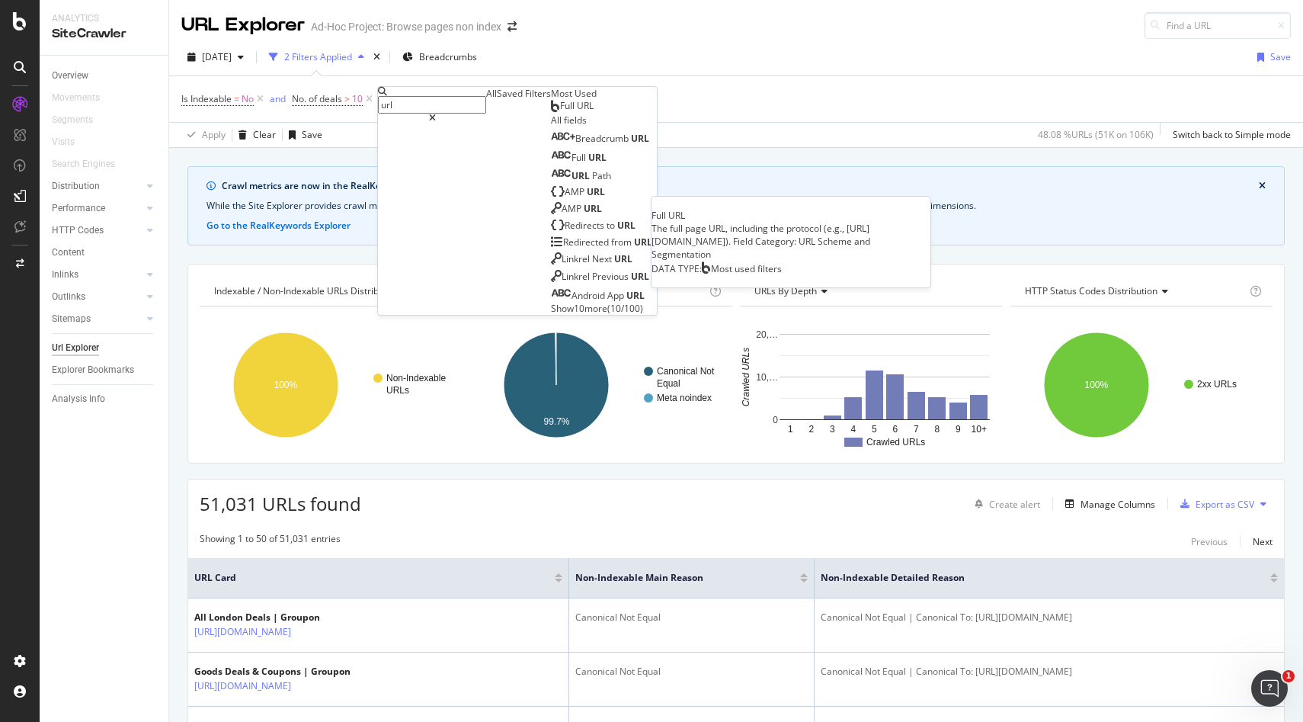
type input "url"
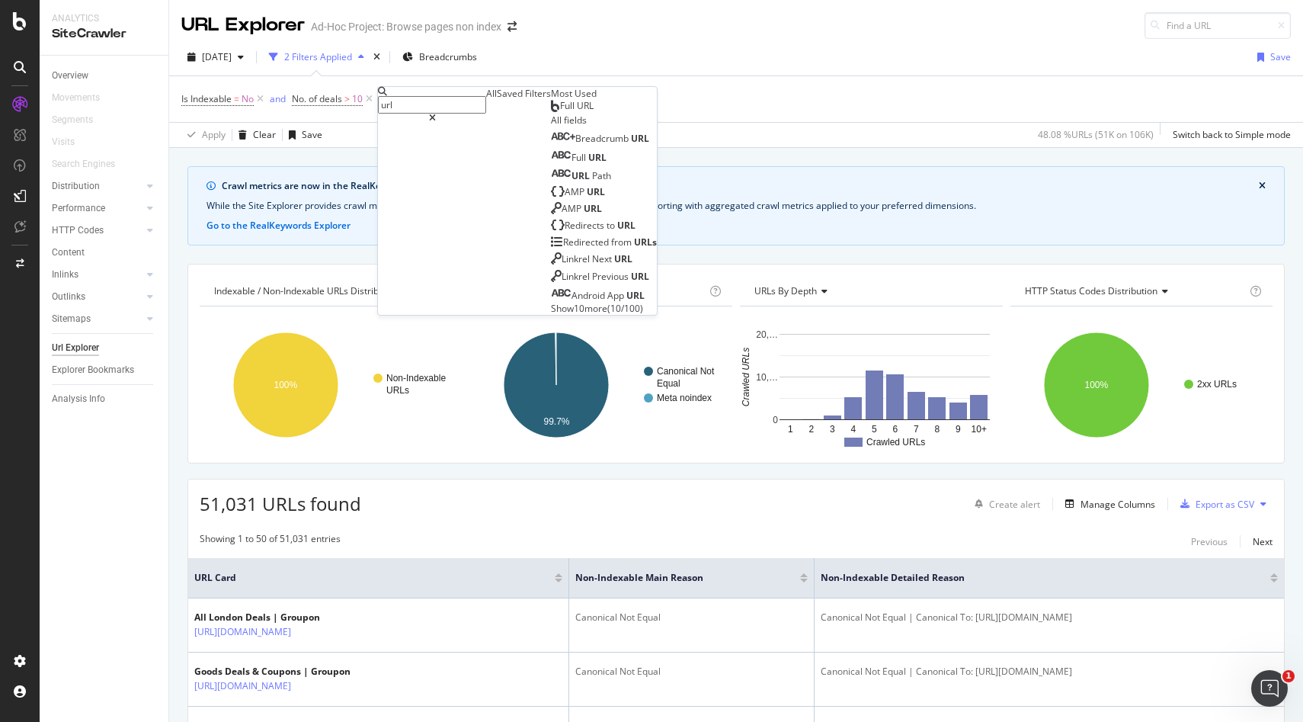
click at [551, 112] on div "Full URL" at bounding box center [572, 106] width 43 height 12
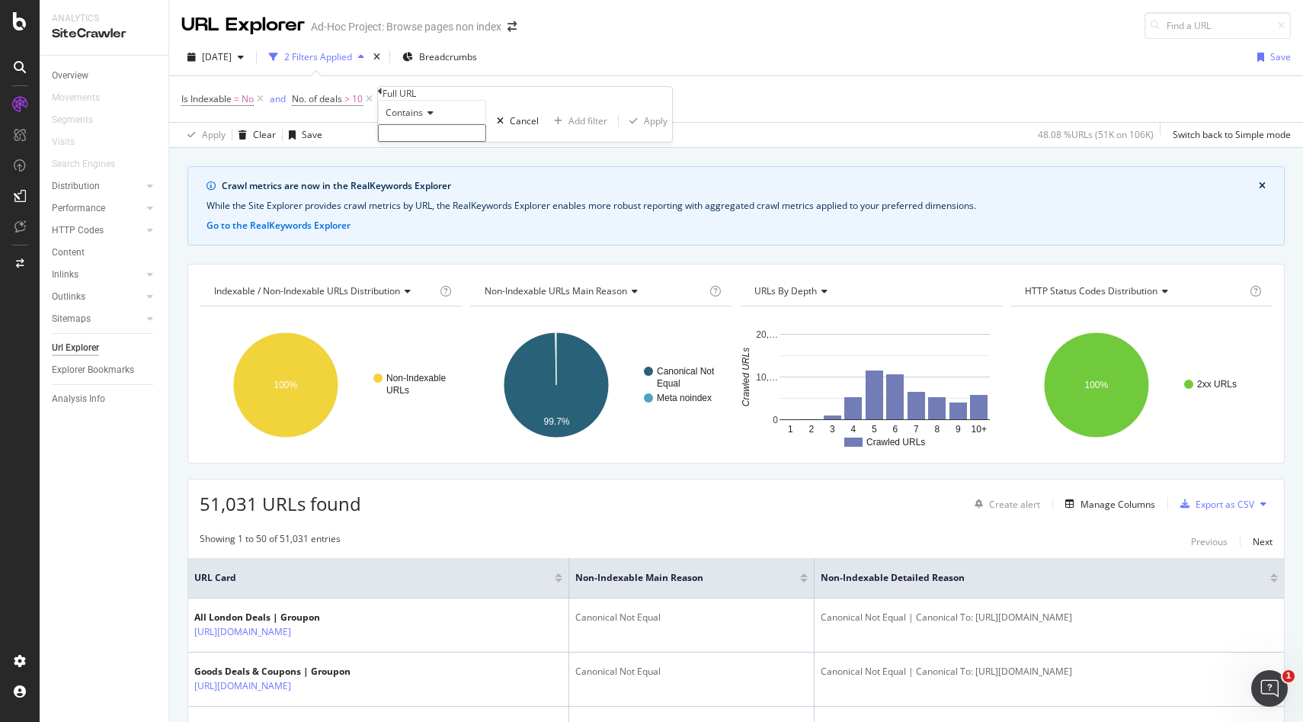
click at [433, 142] on input "text" at bounding box center [432, 133] width 108 height 18
type input "/vouchers"
click at [644, 132] on div "Apply" at bounding box center [656, 125] width 24 height 13
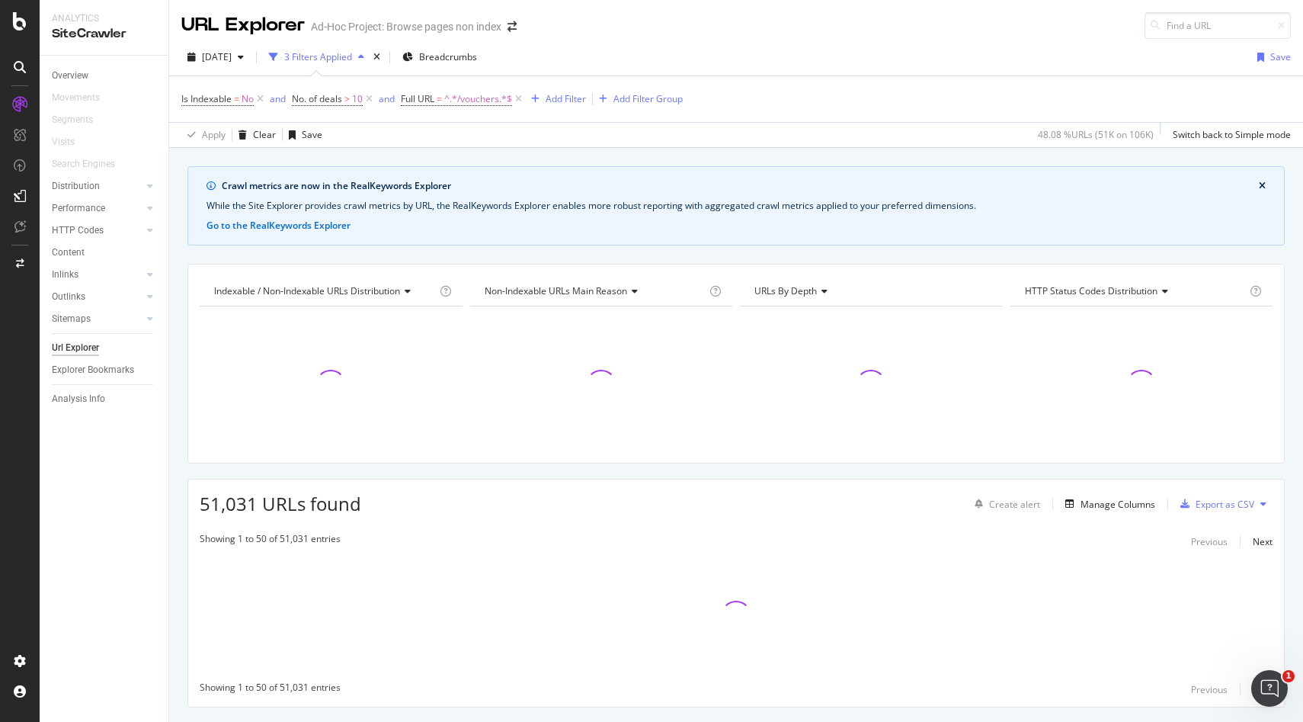
scroll to position [39, 0]
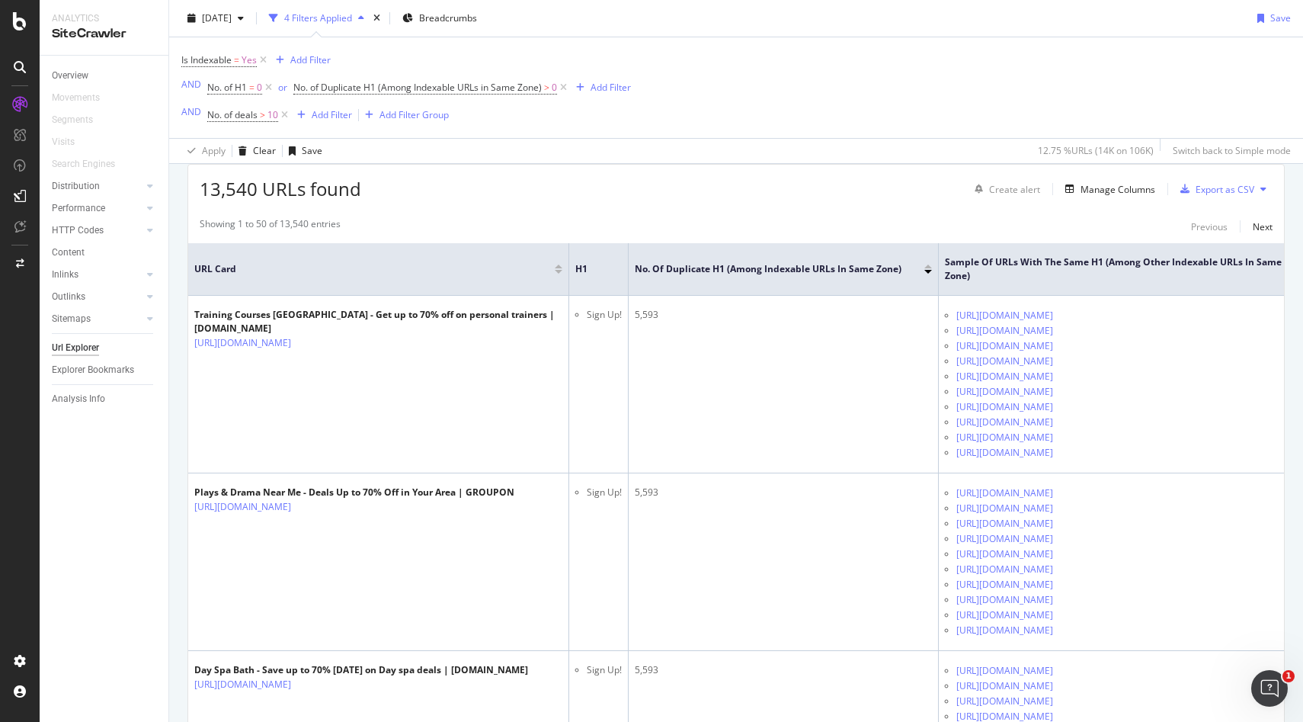
scroll to position [371, 0]
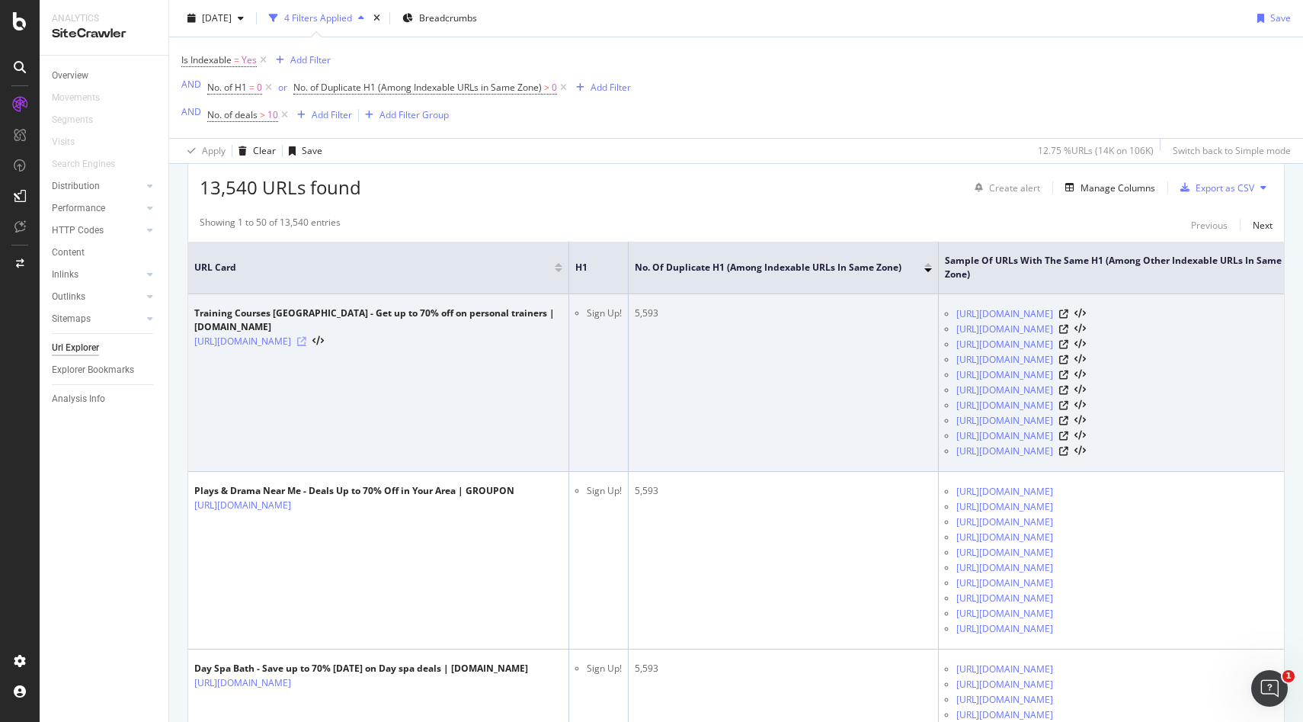
click at [306, 341] on icon at bounding box center [301, 341] width 9 height 9
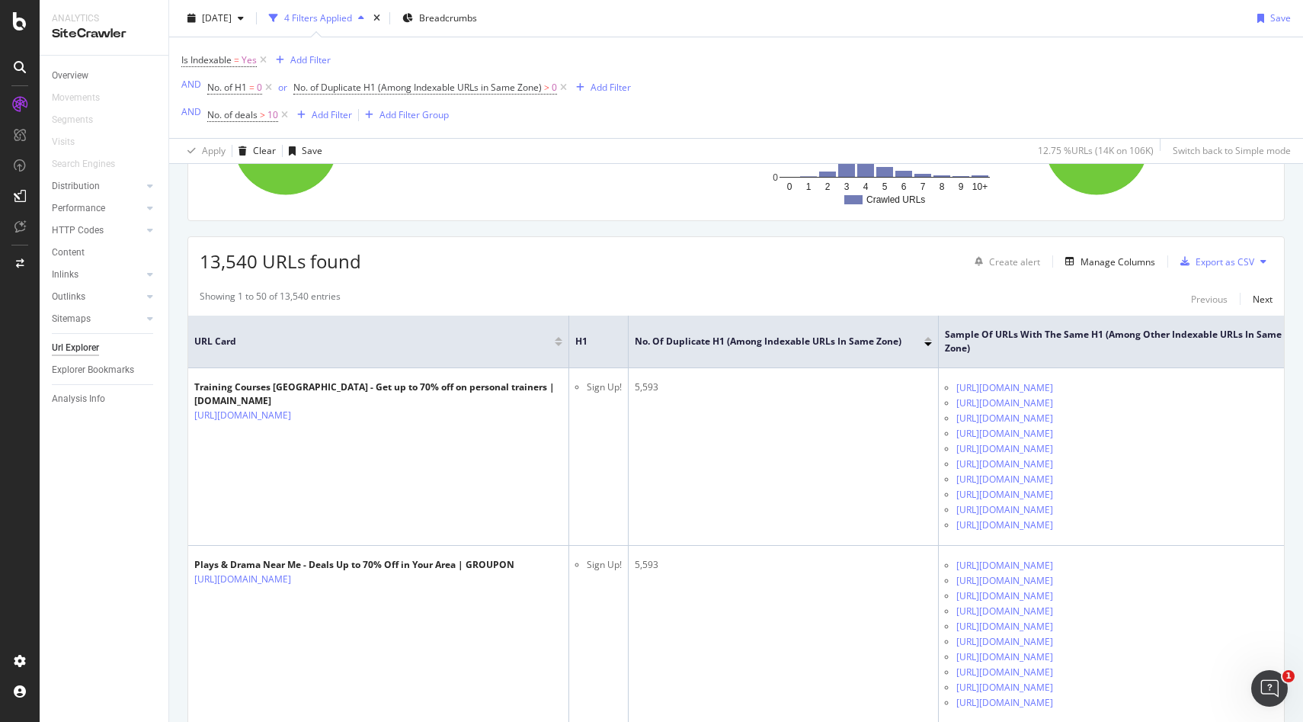
scroll to position [303, 0]
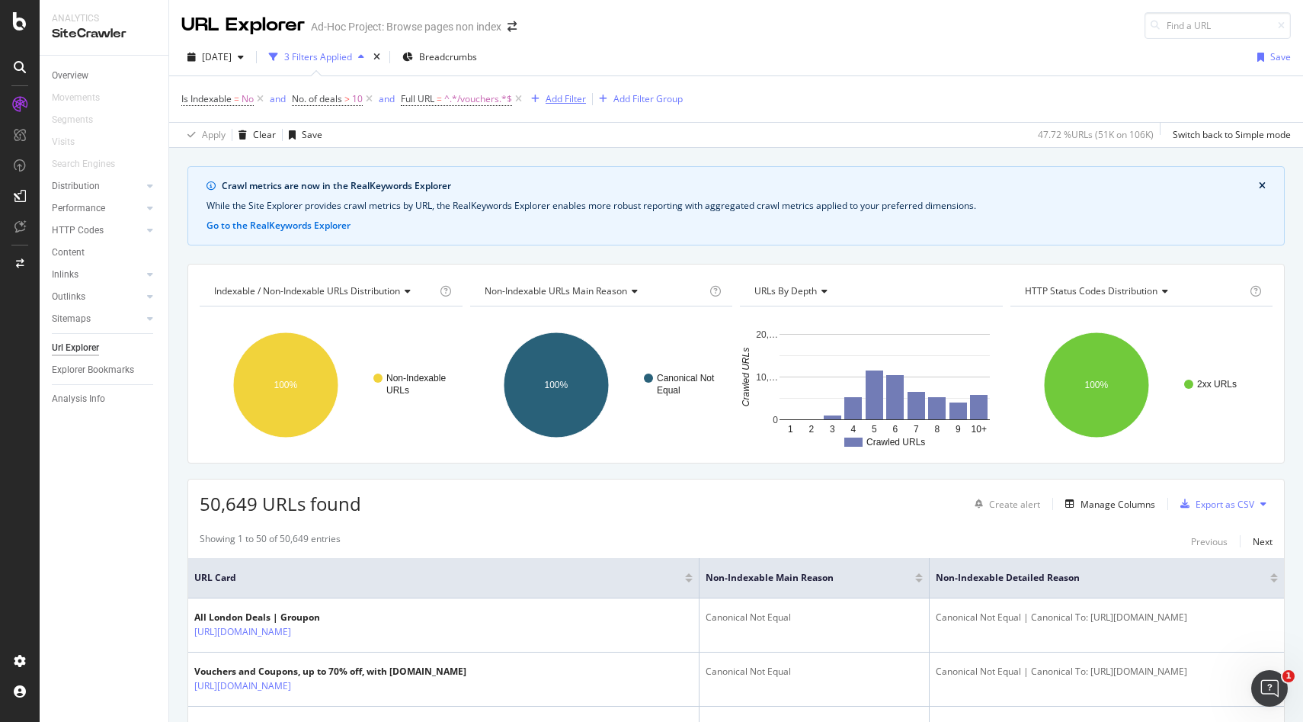
click at [558, 96] on div "Add Filter" at bounding box center [566, 98] width 40 height 13
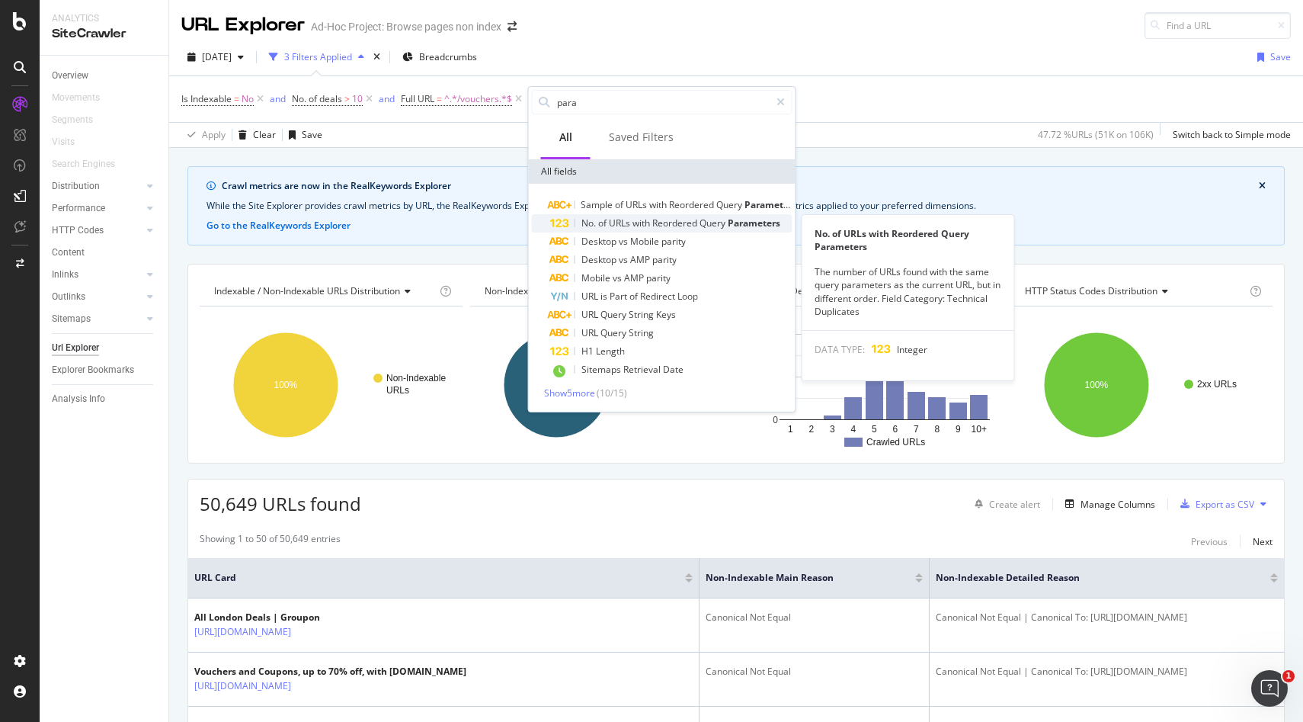
type input "param"
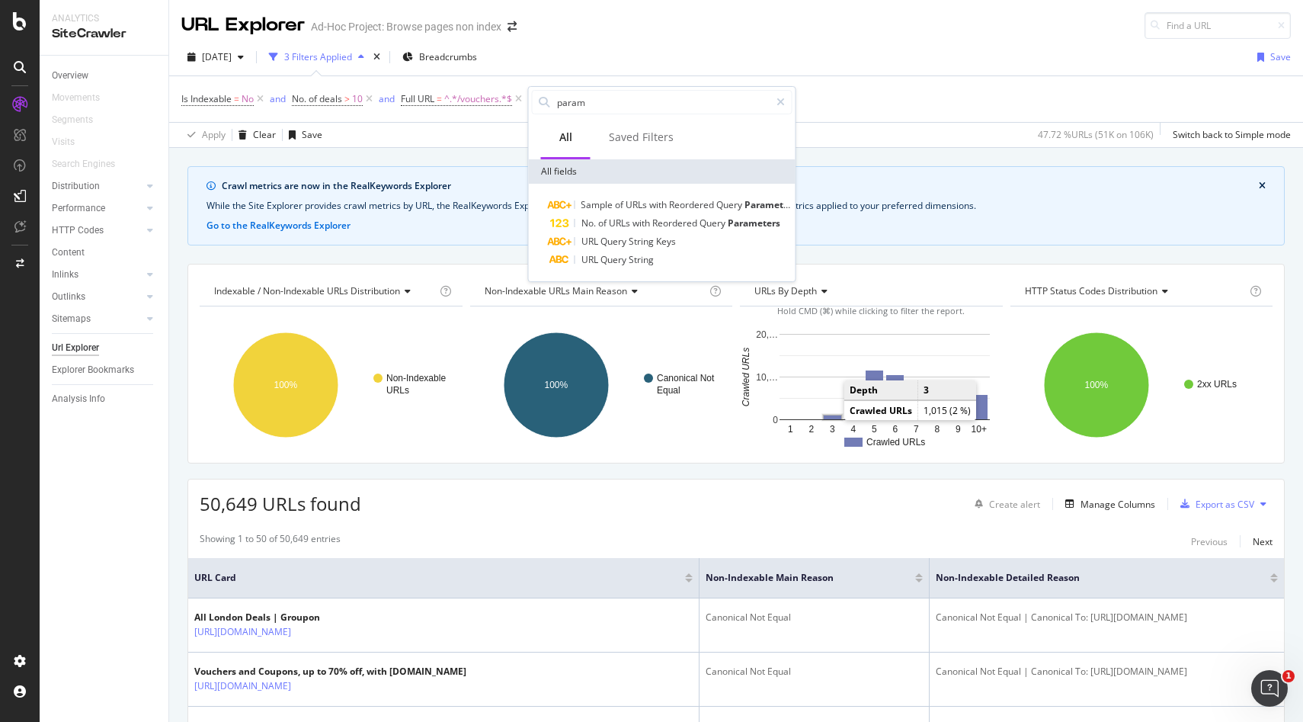
click at [828, 416] on rect "A chart." at bounding box center [833, 417] width 18 height 4
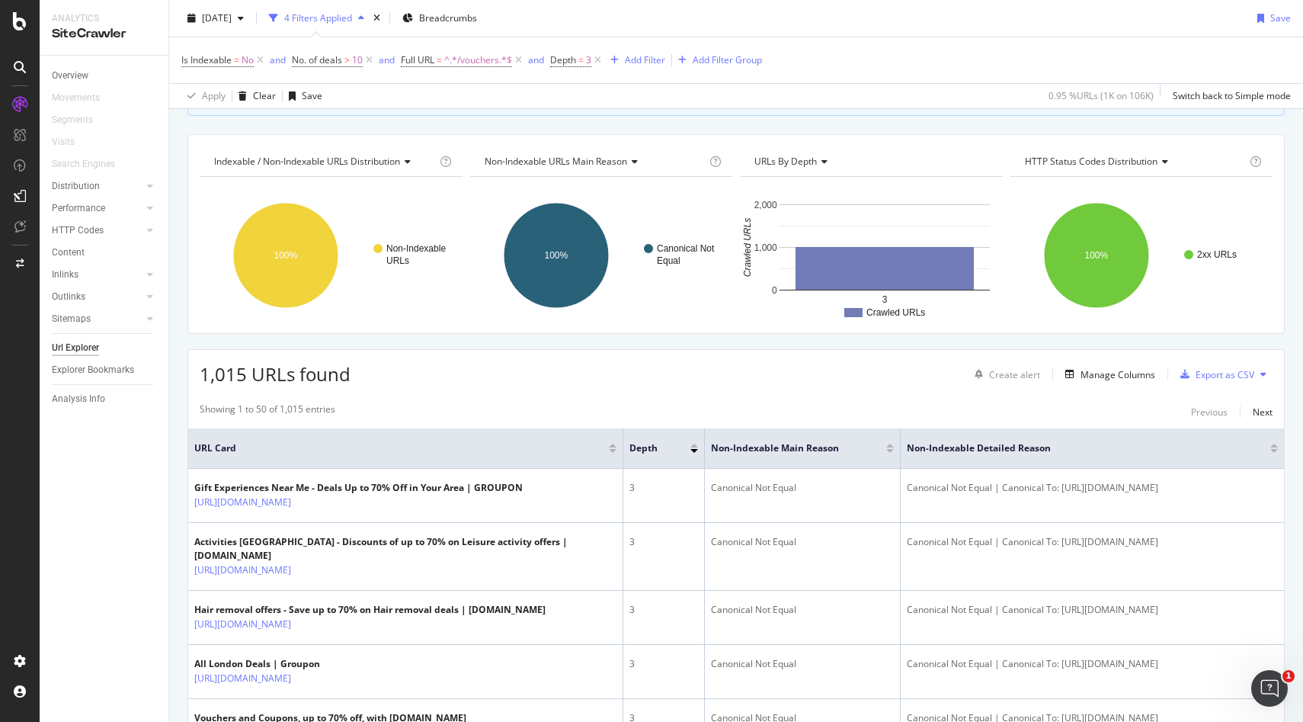
scroll to position [293, 0]
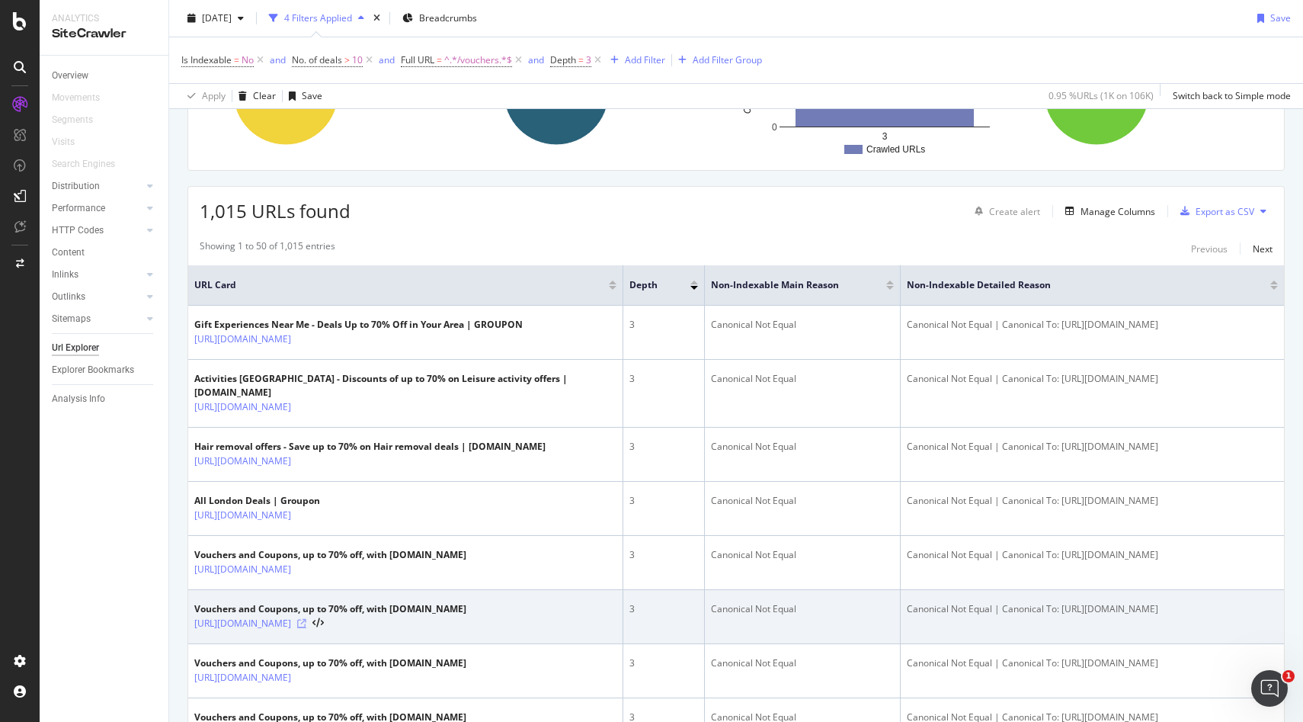
click at [306, 628] on icon at bounding box center [301, 623] width 9 height 9
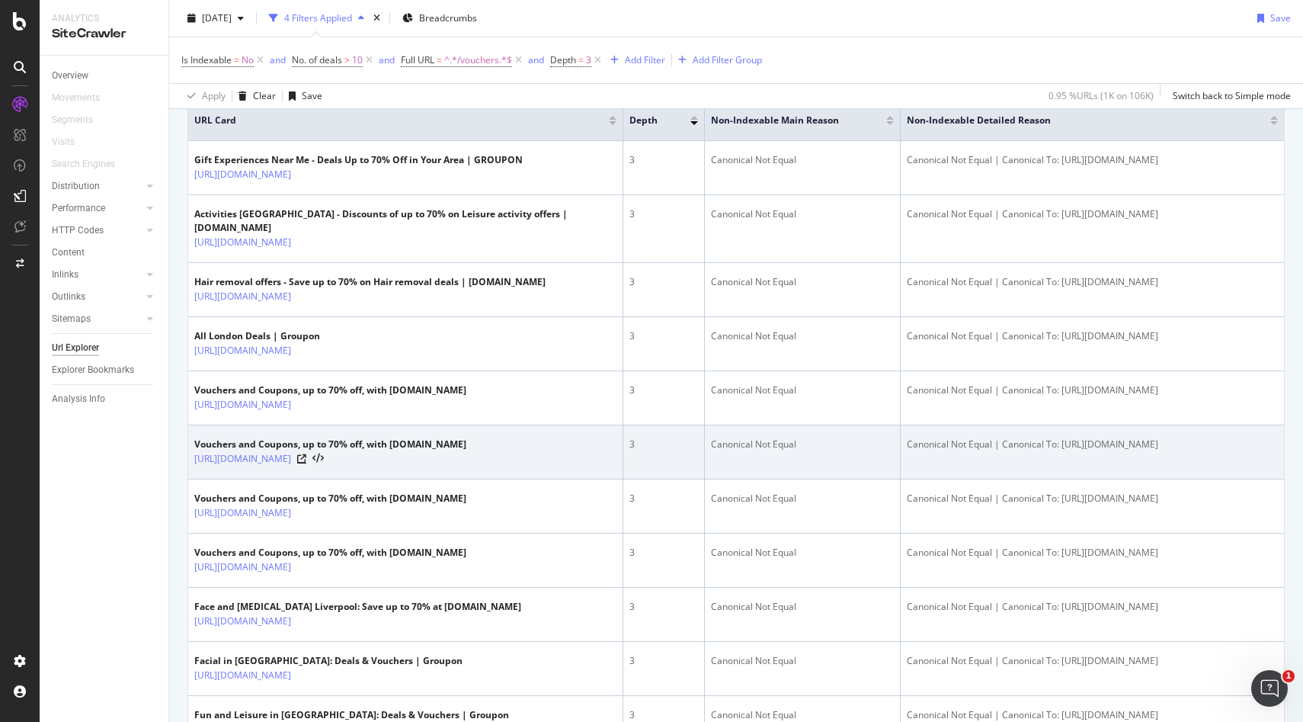
scroll to position [462, 0]
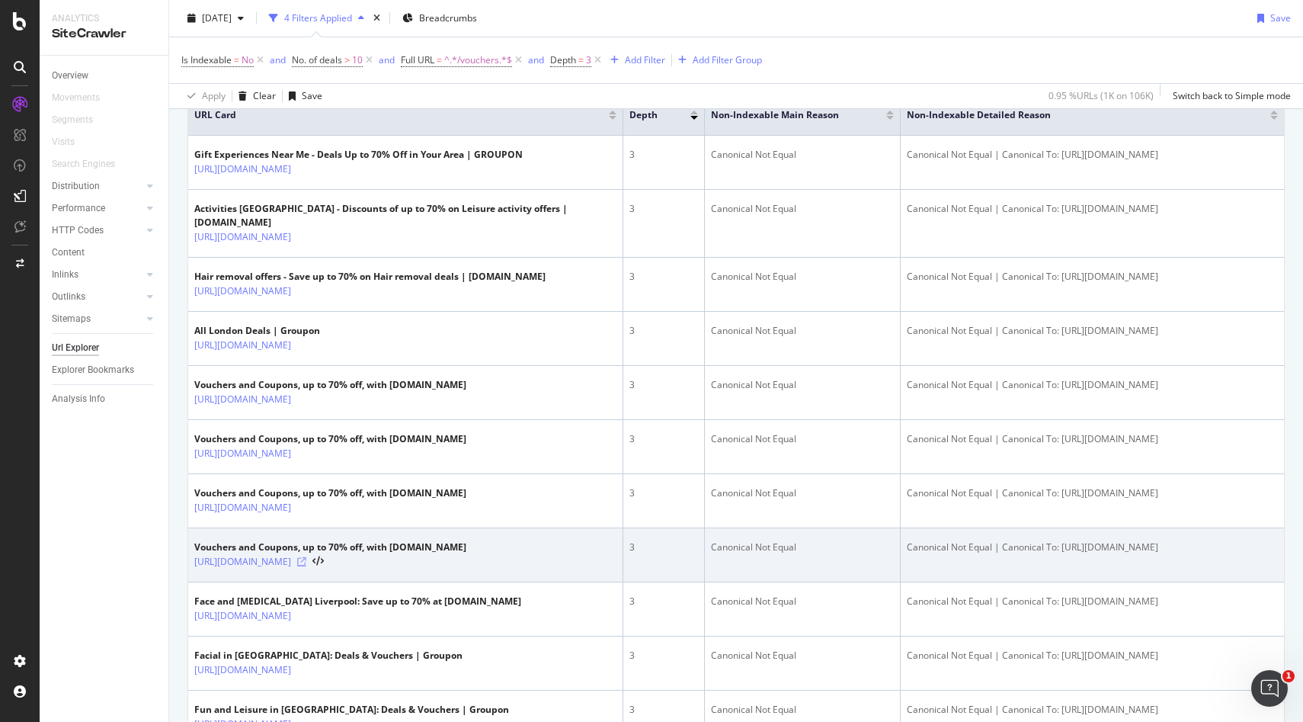
click at [306, 566] on icon at bounding box center [301, 561] width 9 height 9
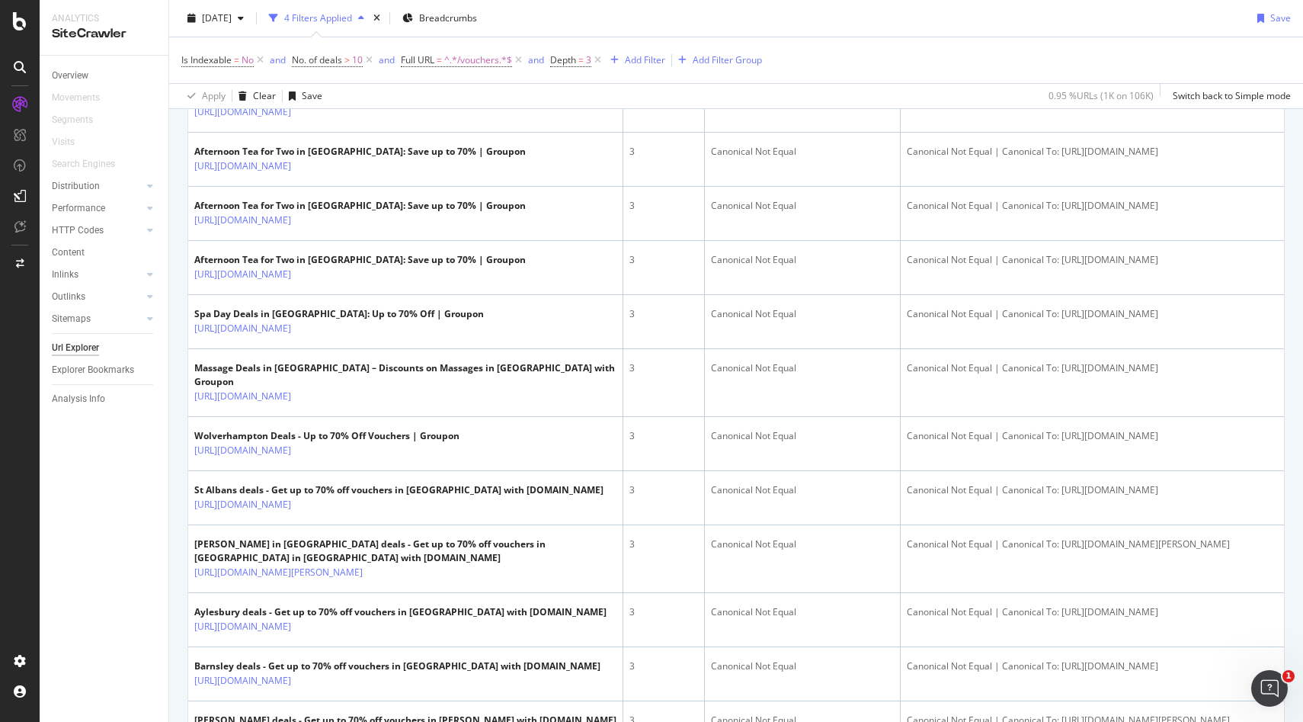
scroll to position [2271, 0]
